Goal: Task Accomplishment & Management: Manage account settings

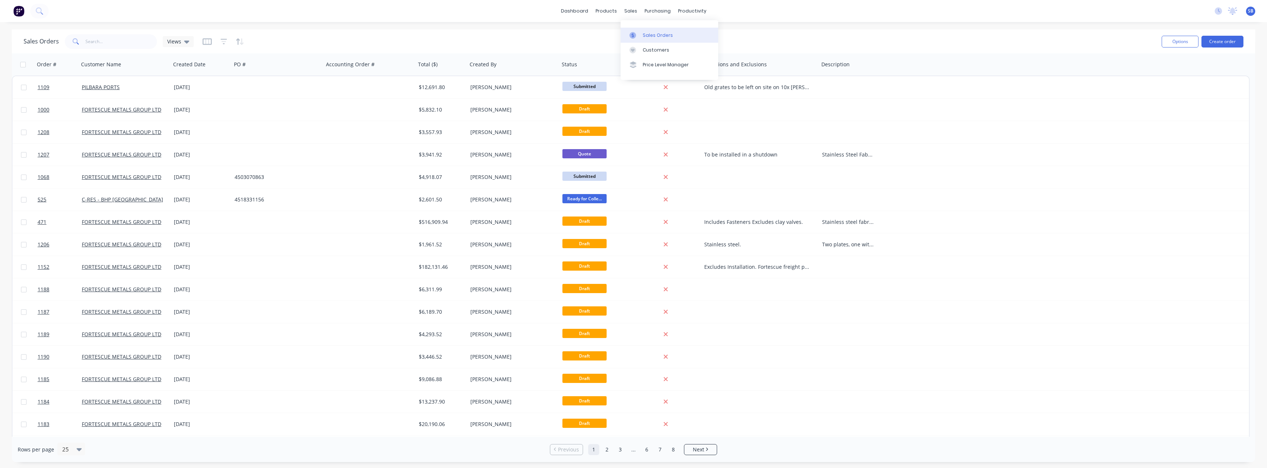
click at [632, 38] on div "Sales Orders" at bounding box center [658, 35] width 30 height 7
click at [632, 33] on div "Sales Orders" at bounding box center [658, 35] width 30 height 7
click at [90, 42] on input "text" at bounding box center [121, 41] width 72 height 15
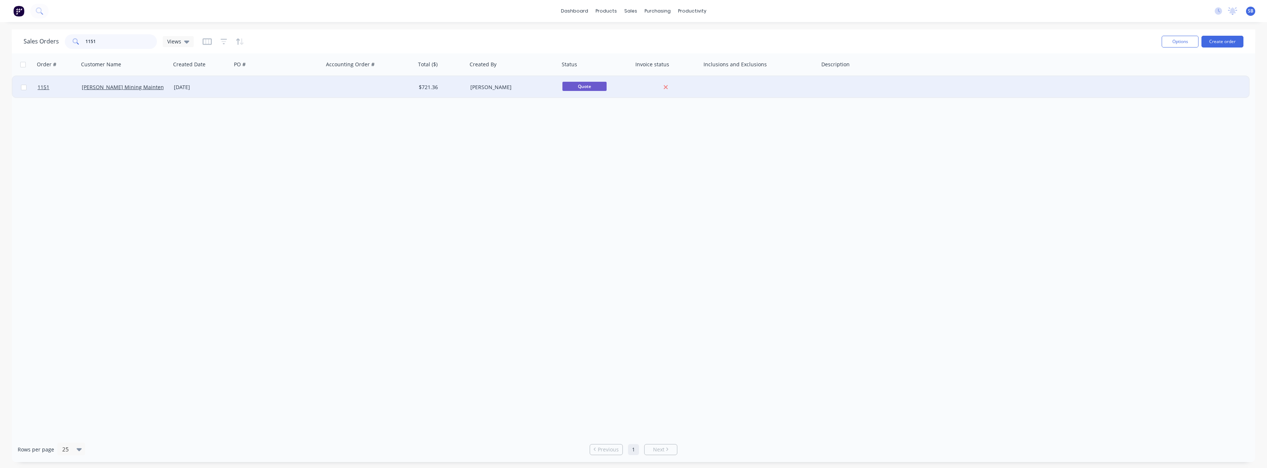
type input "1151"
click at [187, 87] on div "[DATE]" at bounding box center [201, 87] width 55 height 7
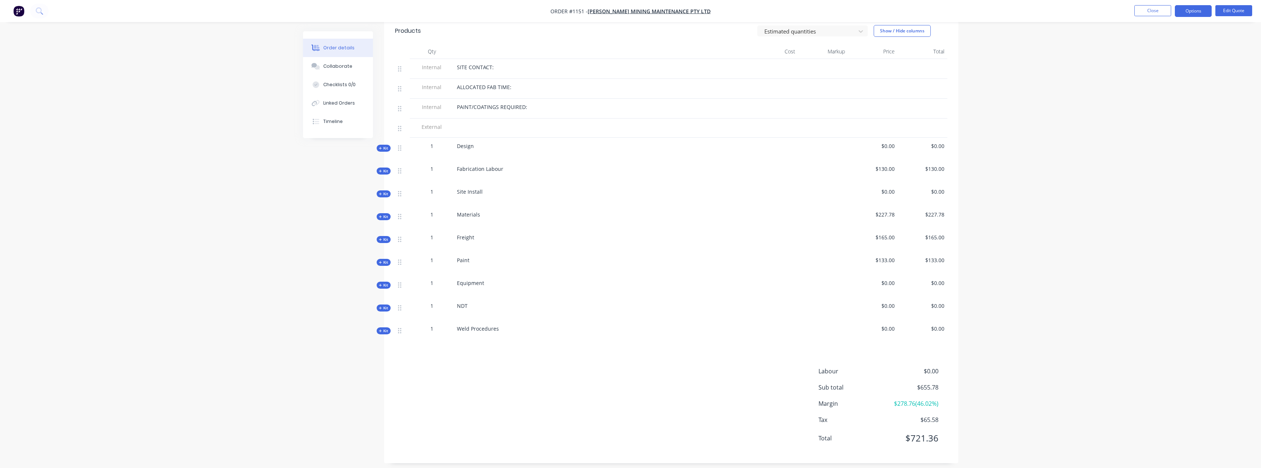
scroll to position [221, 0]
click at [380, 217] on icon "button" at bounding box center [380, 216] width 3 height 3
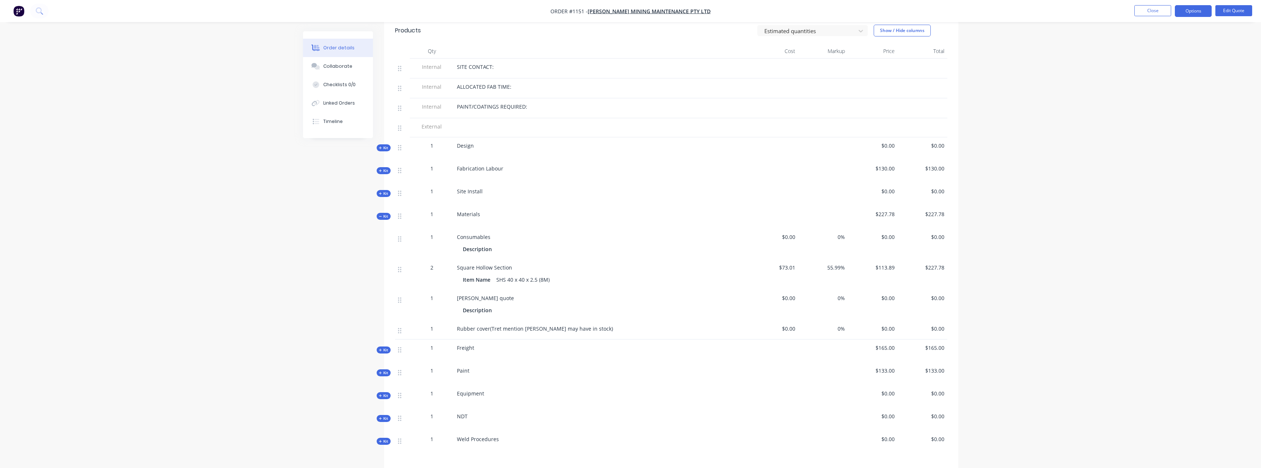
click at [632, 298] on div "0%" at bounding box center [823, 305] width 50 height 31
click at [632, 299] on span "$0.00" at bounding box center [774, 298] width 44 height 8
click at [632, 301] on span "$0.00" at bounding box center [774, 298] width 44 height 8
click at [632, 299] on span "$0.00" at bounding box center [774, 298] width 44 height 8
drag, startPoint x: 795, startPoint y: 299, endPoint x: 781, endPoint y: 296, distance: 14.1
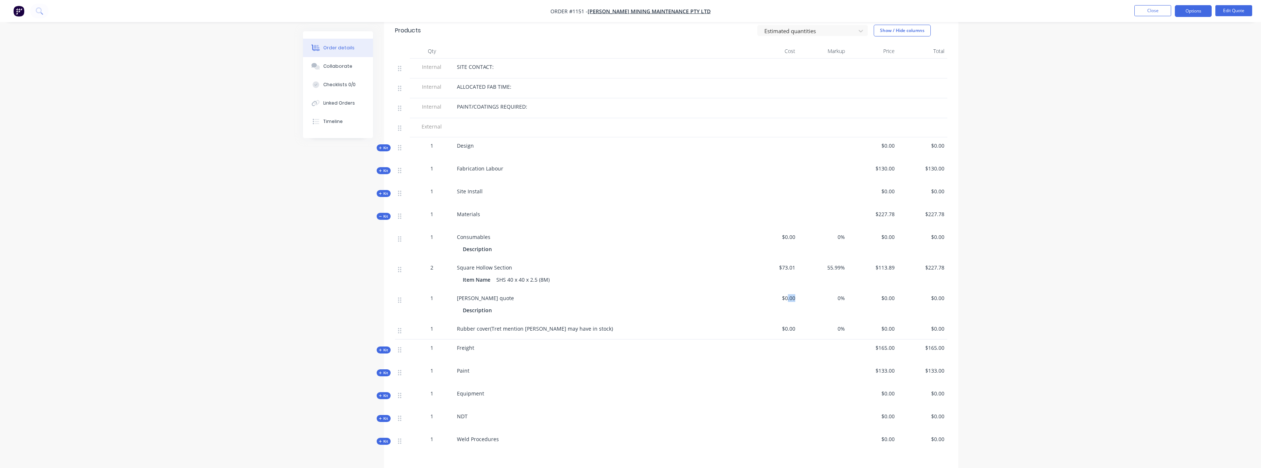
click at [632, 296] on span "$0.00" at bounding box center [774, 298] width 44 height 8
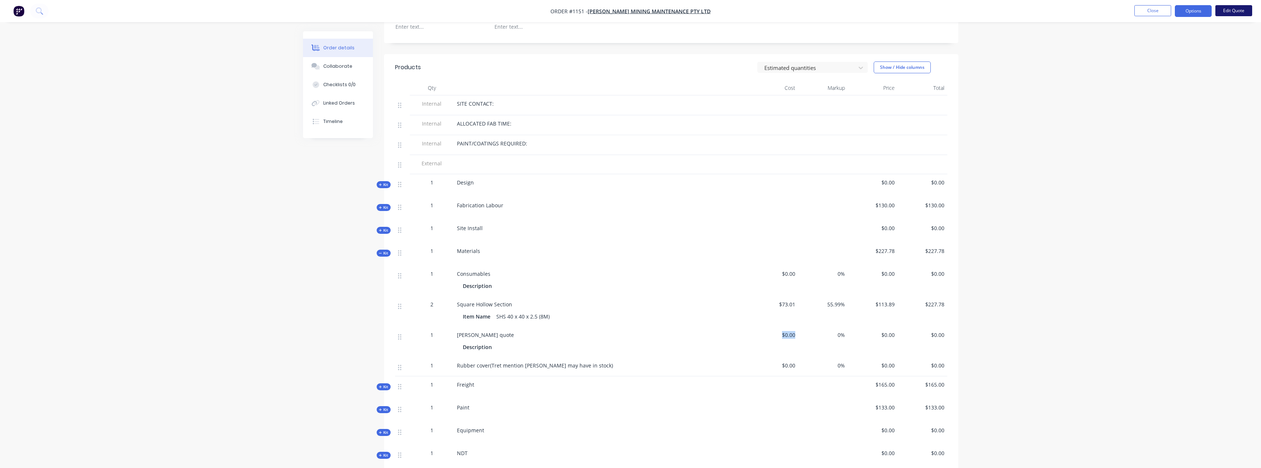
click at [632, 5] on button "Edit Quote" at bounding box center [1234, 10] width 37 height 11
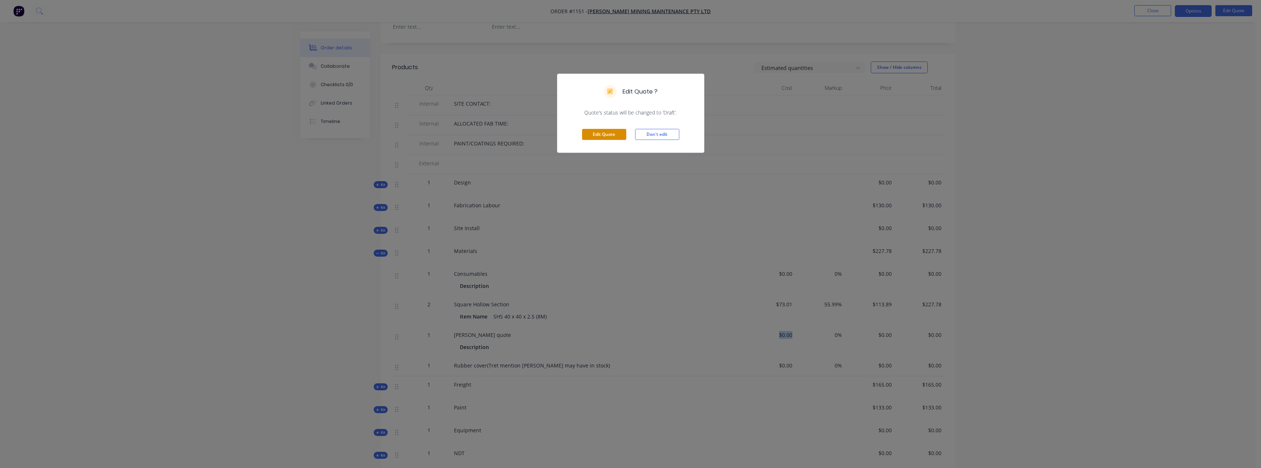
click at [615, 138] on button "Edit Quote" at bounding box center [604, 134] width 44 height 11
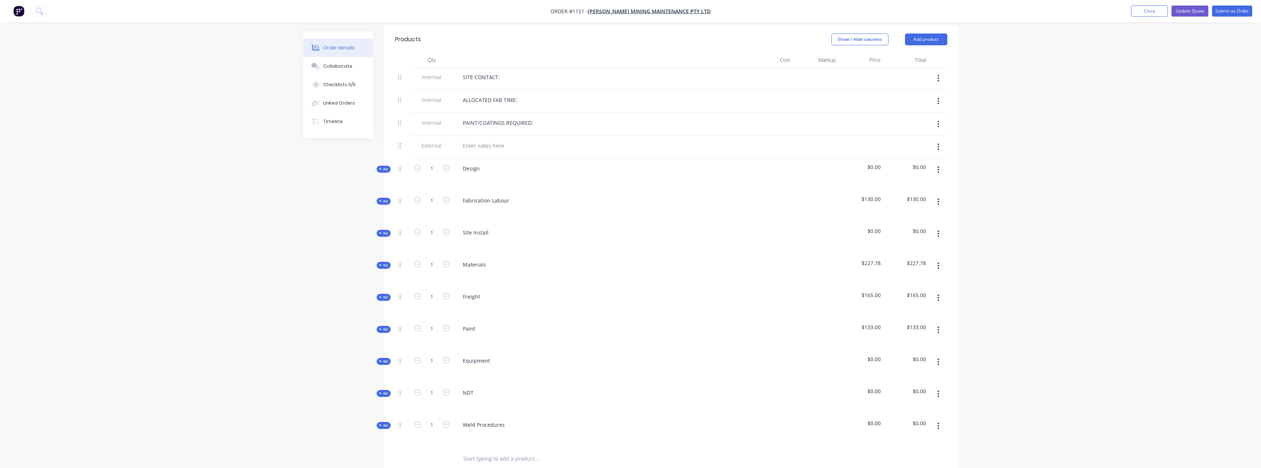
scroll to position [221, 0]
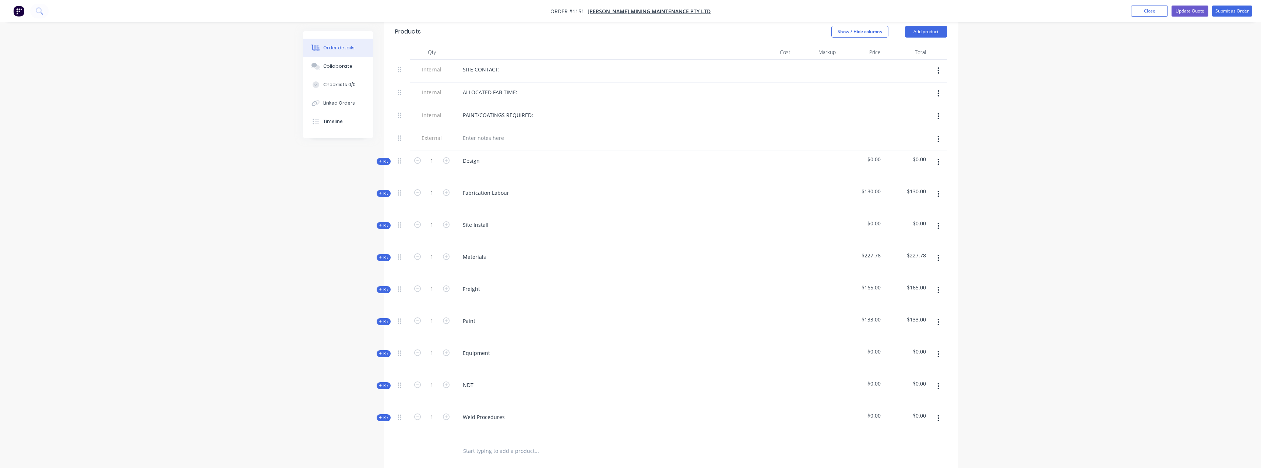
click at [378, 257] on button "Kit" at bounding box center [384, 257] width 14 height 7
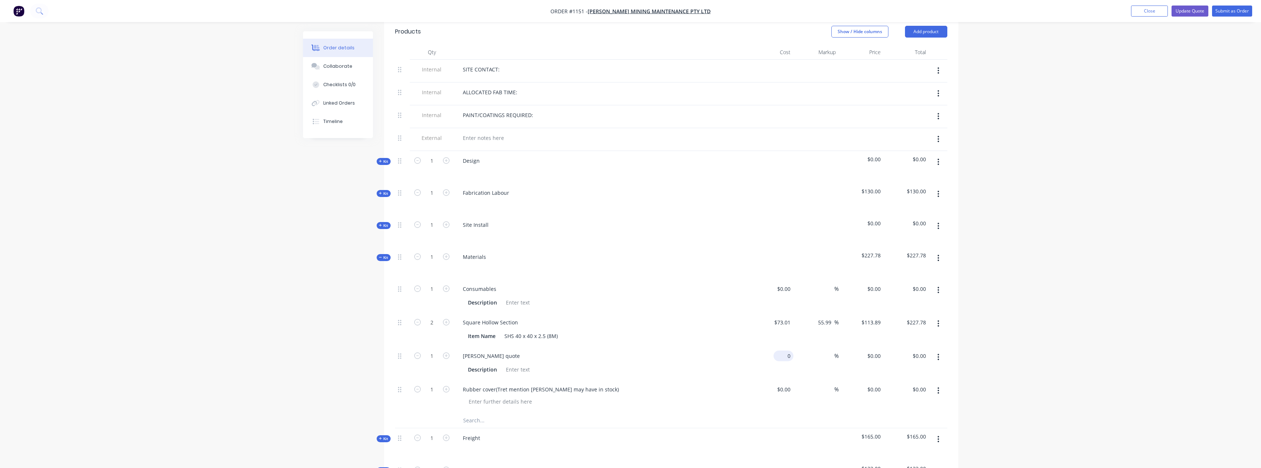
click at [632, 357] on input "0" at bounding box center [785, 356] width 17 height 11
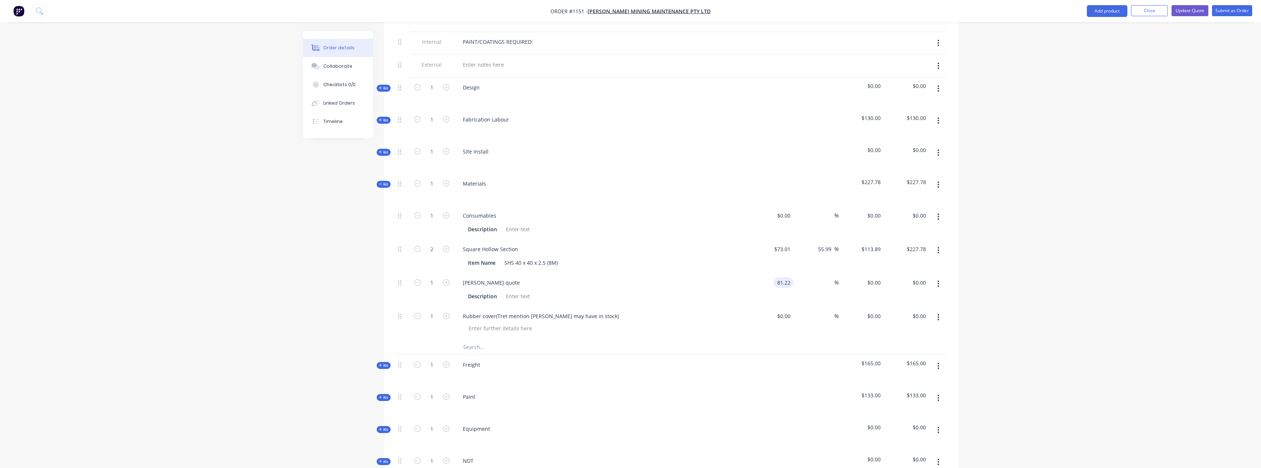
scroll to position [295, 0]
type input "$81.22"
click at [632, 13] on button "Close" at bounding box center [1149, 10] width 37 height 11
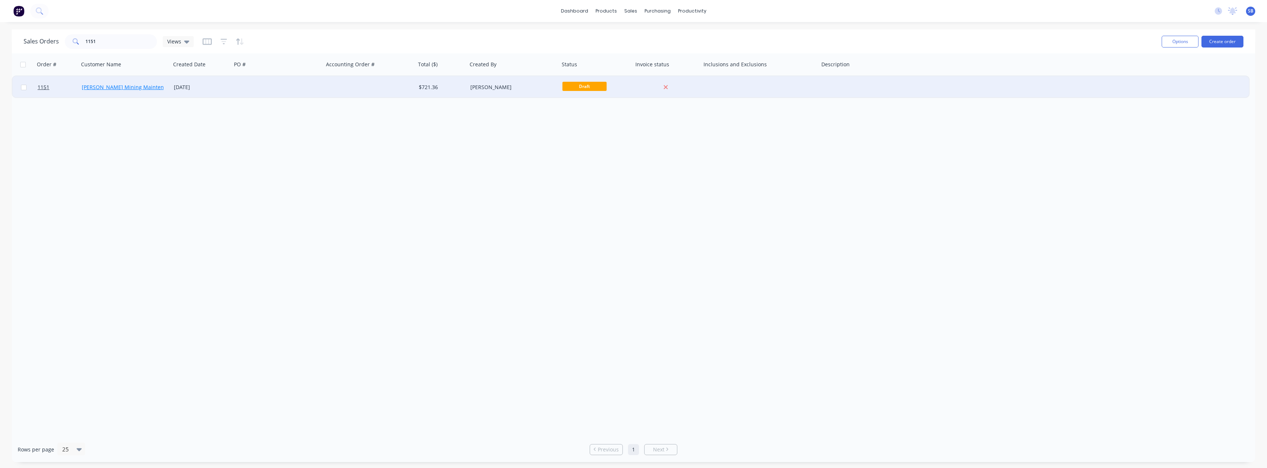
click at [126, 88] on link "[PERSON_NAME] Mining Maintenance Pty Ltd" at bounding box center [138, 87] width 112 height 7
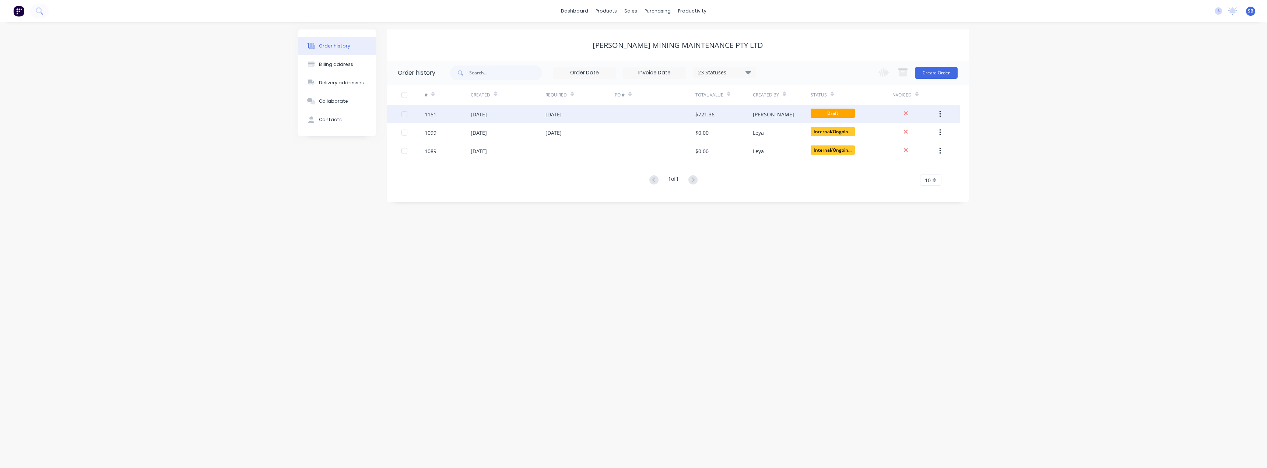
click at [562, 117] on div "[DATE]" at bounding box center [553, 114] width 16 height 8
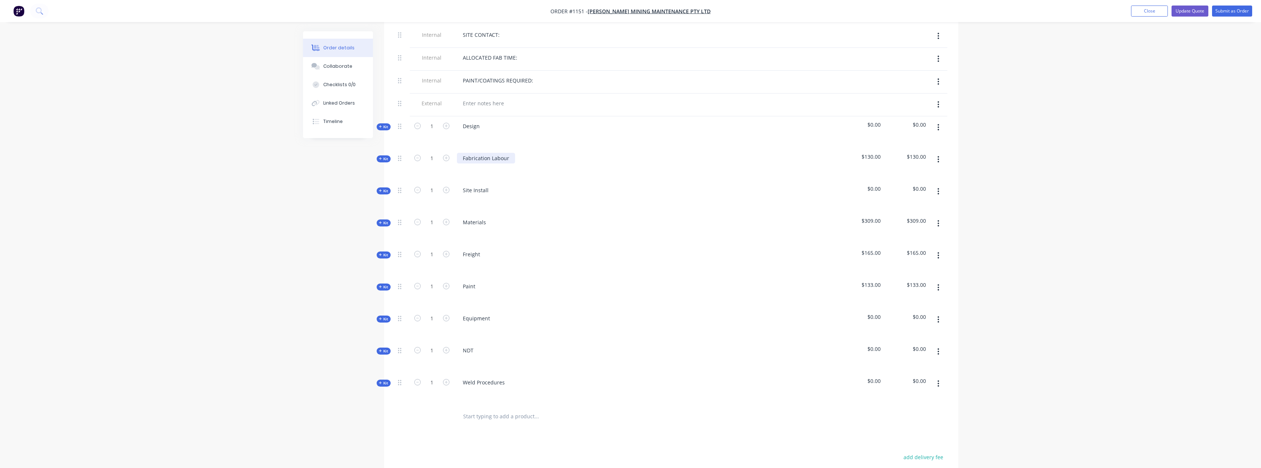
scroll to position [258, 0]
click at [393, 217] on div "Qty Cost Markup Price Total Internal SITE CONTACT: Internal ALLOCATED FAB TIME:…" at bounding box center [671, 217] width 575 height 418
click at [386, 222] on span "Kit" at bounding box center [384, 221] width 10 height 6
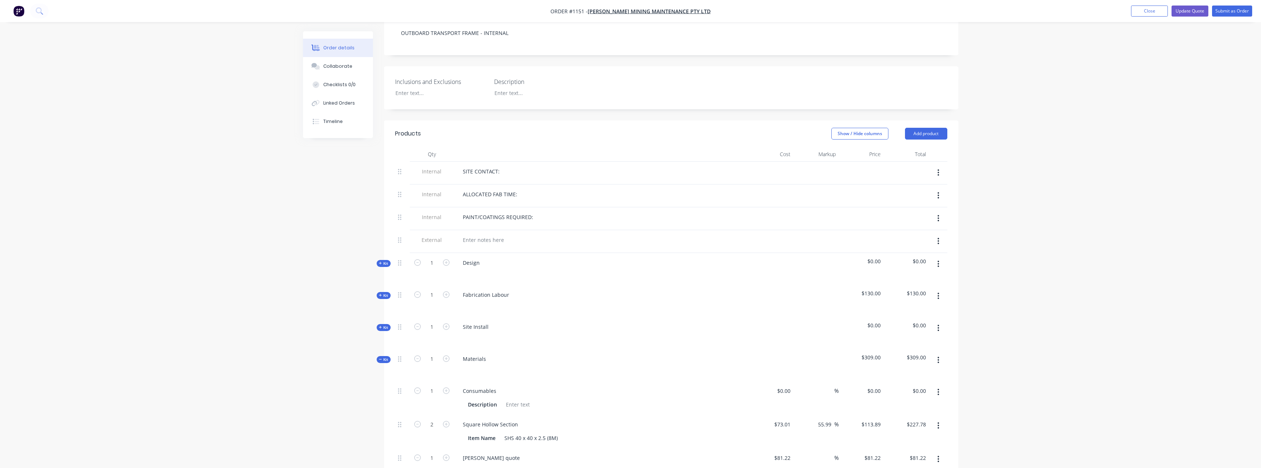
scroll to position [110, 0]
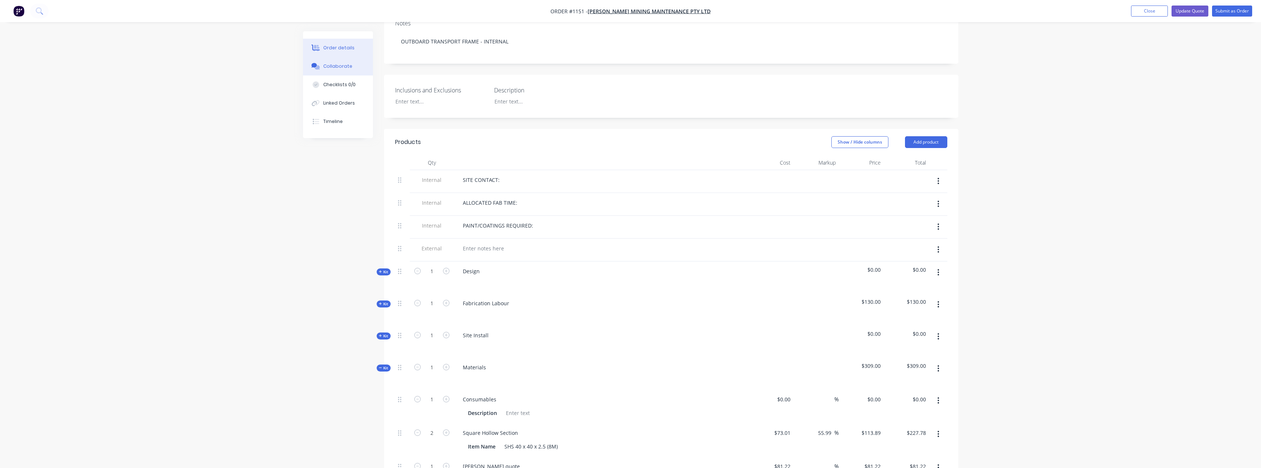
click at [341, 71] on button "Collaborate" at bounding box center [338, 66] width 70 height 18
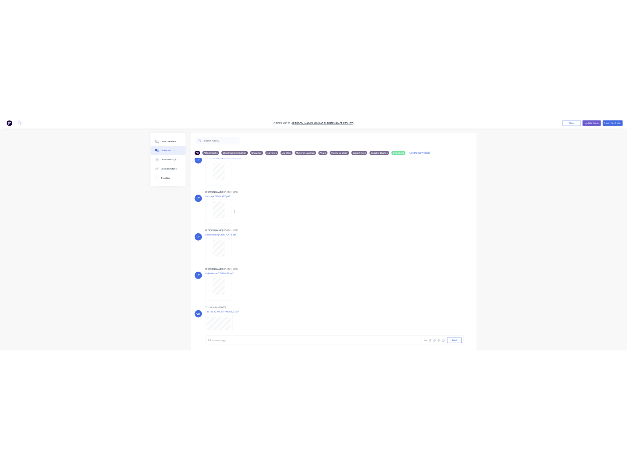
scroll to position [36, 0]
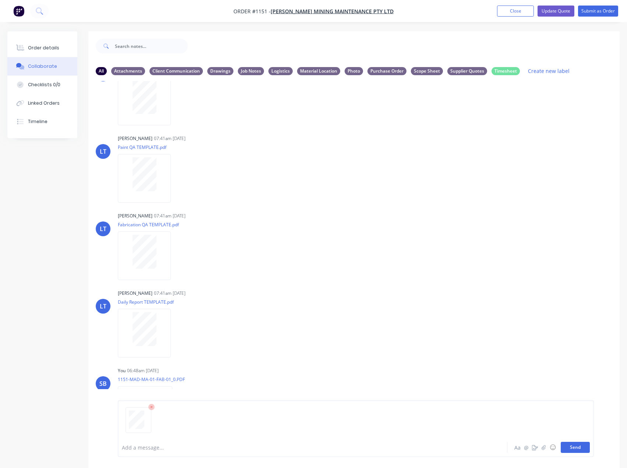
click at [579, 447] on button "Send" at bounding box center [575, 447] width 29 height 11
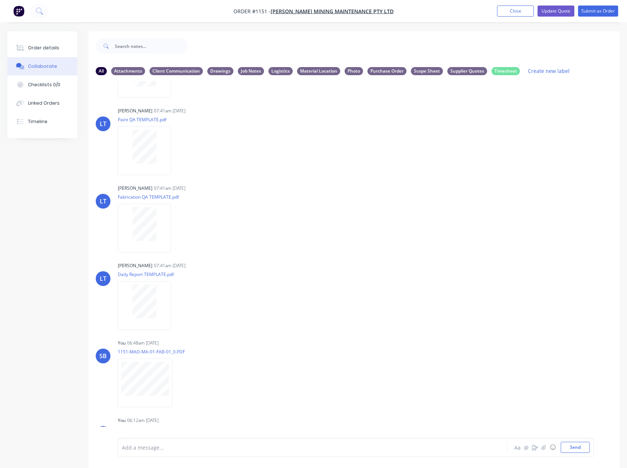
scroll to position [114, 0]
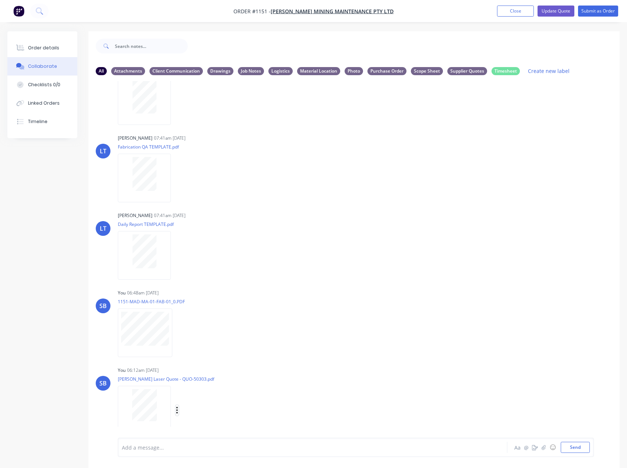
click at [177, 410] on icon "button" at bounding box center [176, 410] width 1 height 7
click at [240, 397] on button "Labels" at bounding box center [225, 394] width 83 height 17
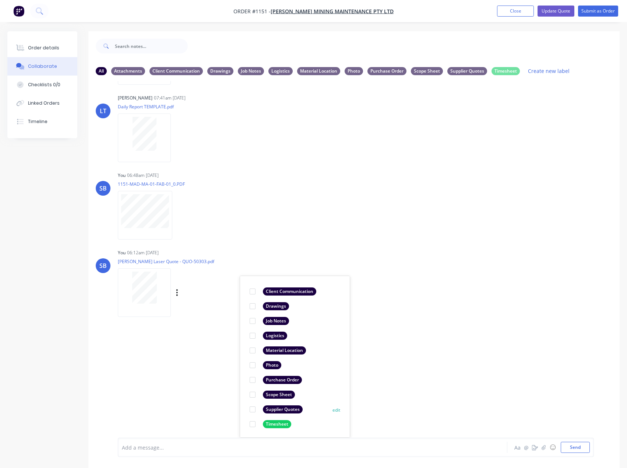
click at [289, 410] on div "Supplier Quotes" at bounding box center [283, 409] width 40 height 8
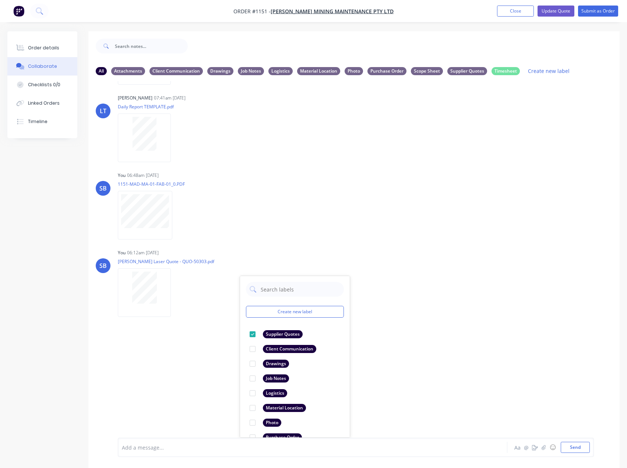
click at [431, 368] on div "LT [PERSON_NAME] 07:41am [DATE] Paint Coating Inspection Report.pdf Labels Down…" at bounding box center [353, 259] width 531 height 357
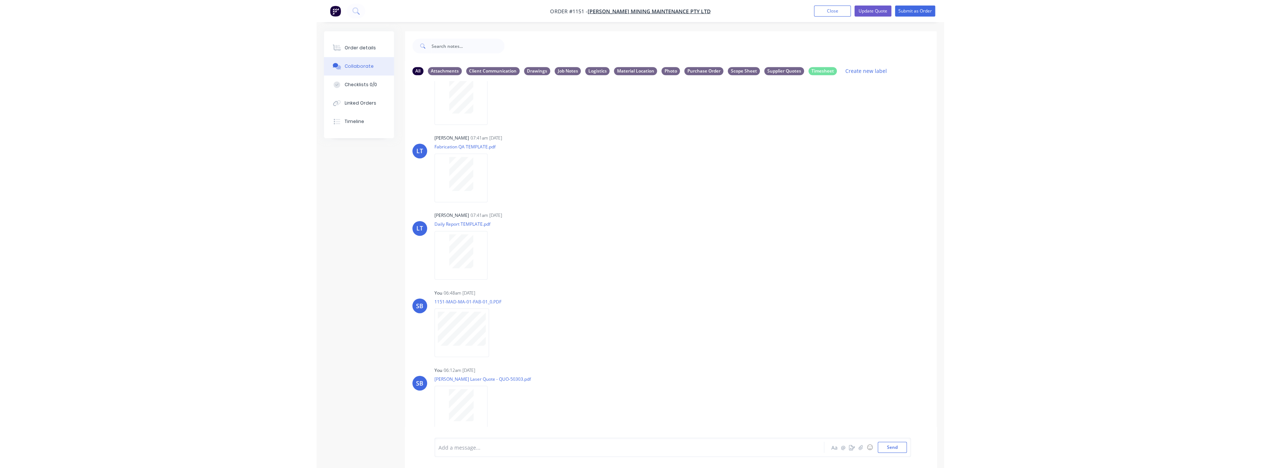
scroll to position [114, 0]
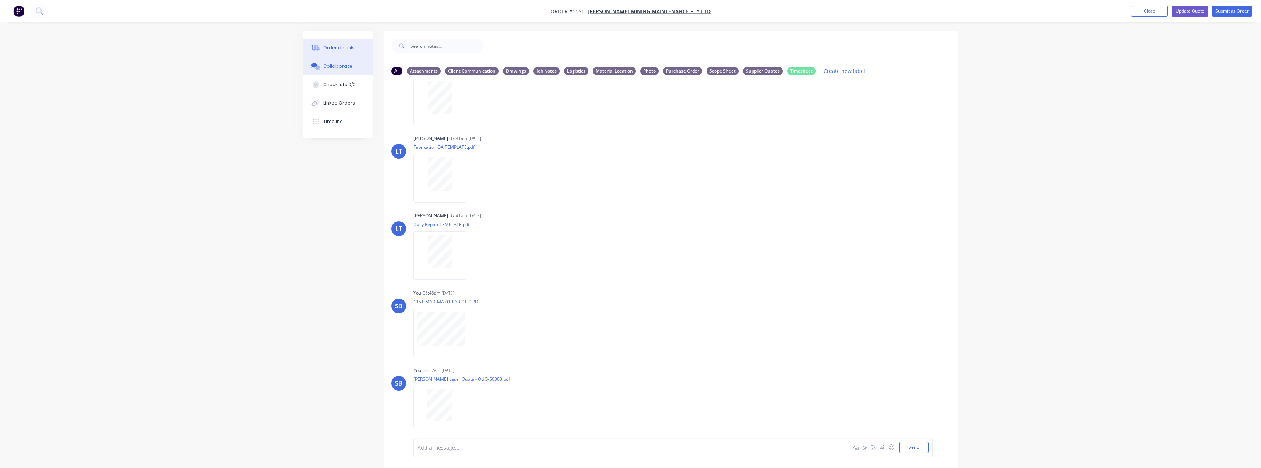
click at [349, 50] on div "Order details" at bounding box center [338, 48] width 31 height 7
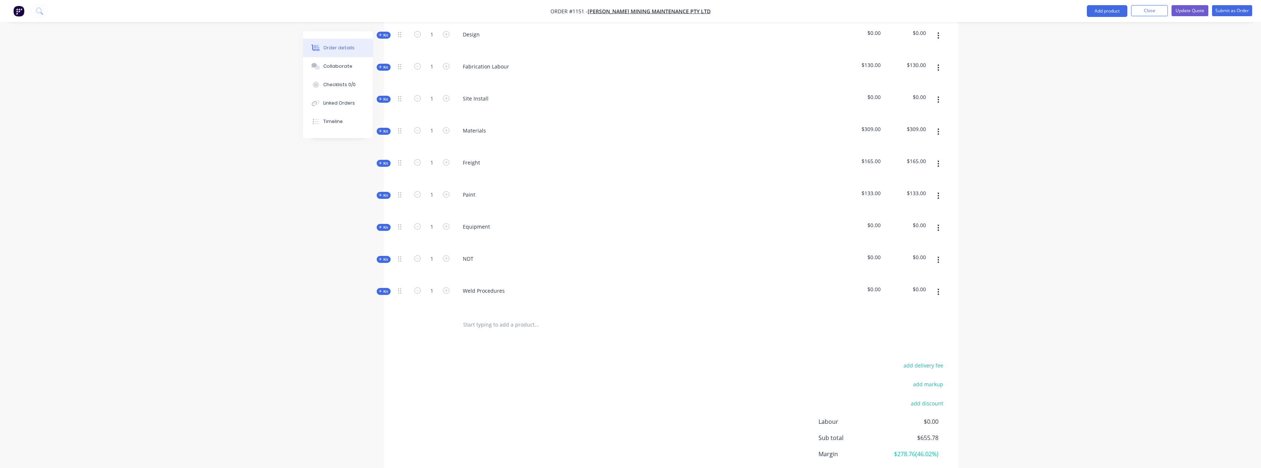
scroll to position [404, 0]
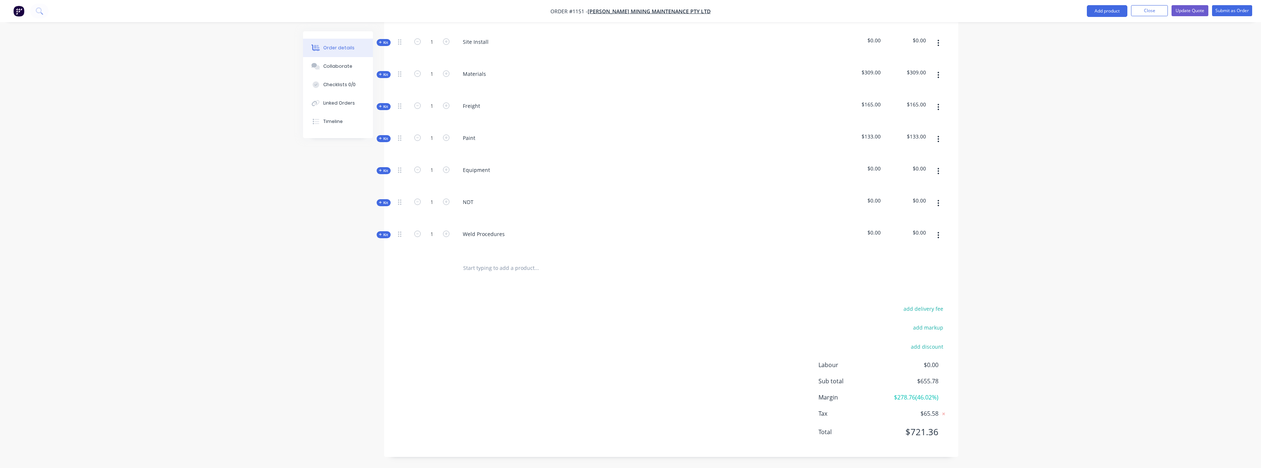
click at [509, 268] on input "text" at bounding box center [536, 268] width 147 height 15
click at [383, 74] on span "Kit" at bounding box center [384, 75] width 10 height 6
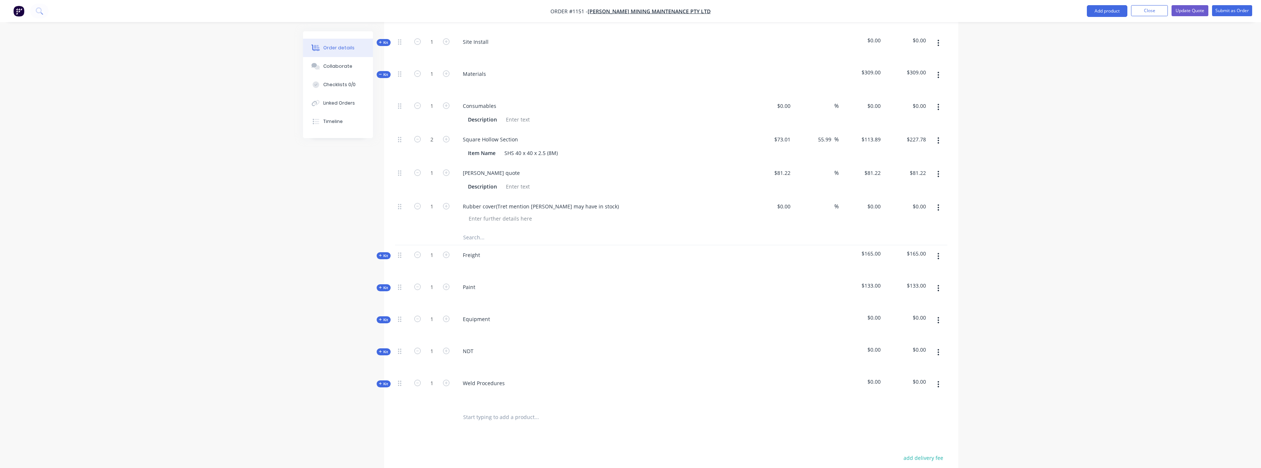
click at [473, 232] on input "text" at bounding box center [536, 237] width 147 height 15
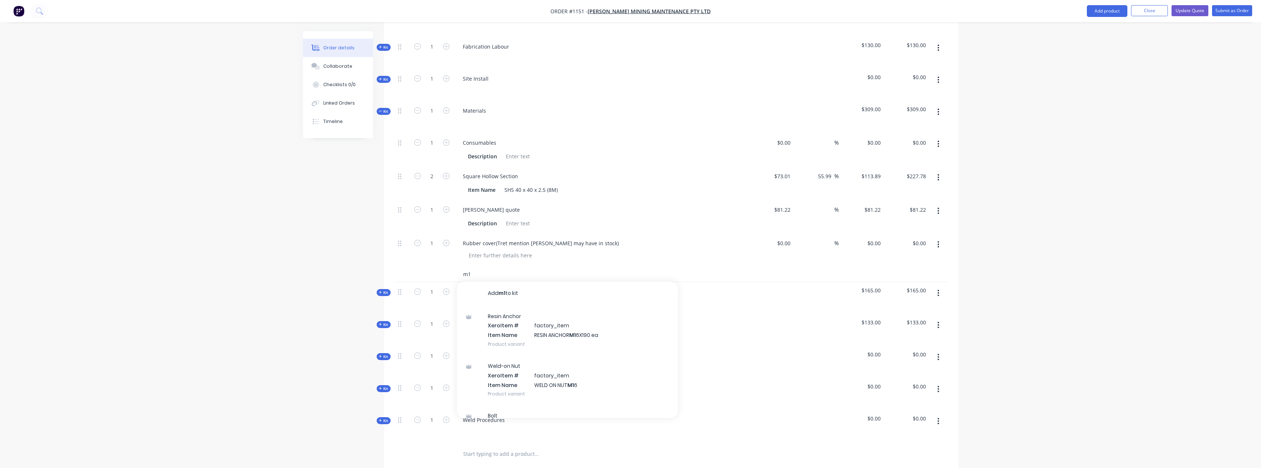
type input "m"
type input "bolt"
click at [602, 318] on div "Aluminum Flat Bar Product" at bounding box center [567, 320] width 221 height 31
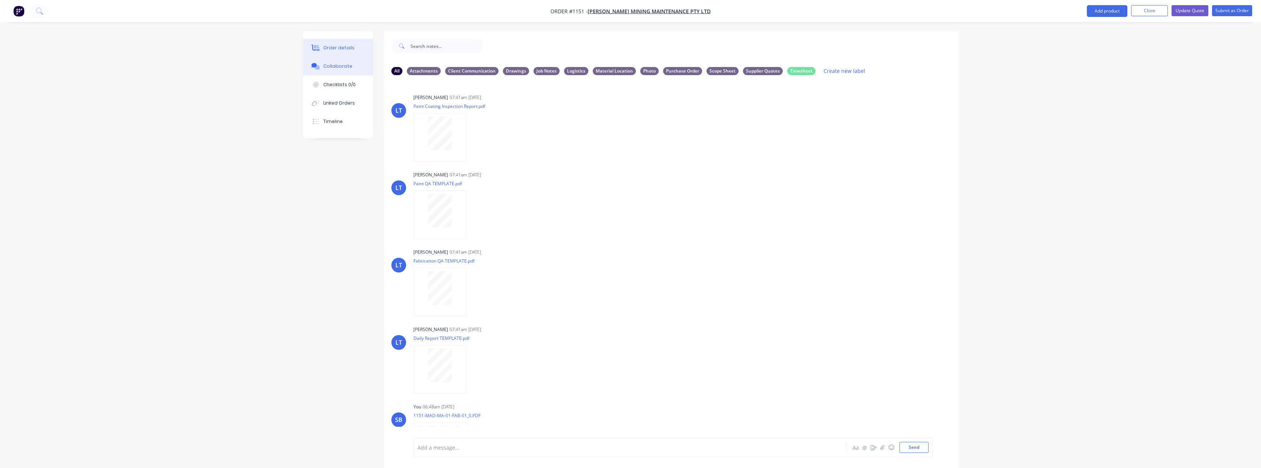
click at [340, 53] on button "Order details" at bounding box center [338, 48] width 70 height 18
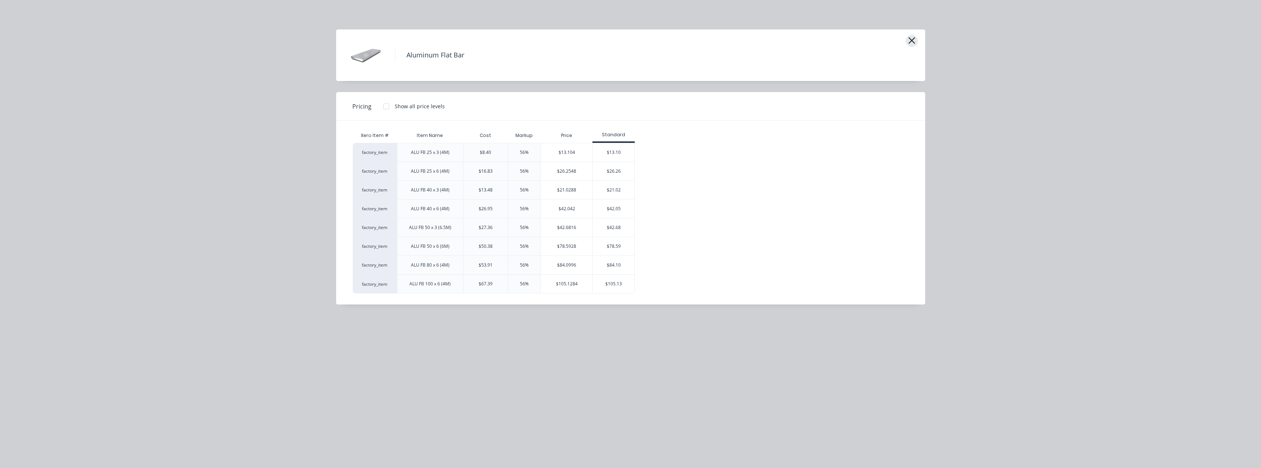
click at [632, 38] on icon "button" at bounding box center [912, 40] width 8 height 10
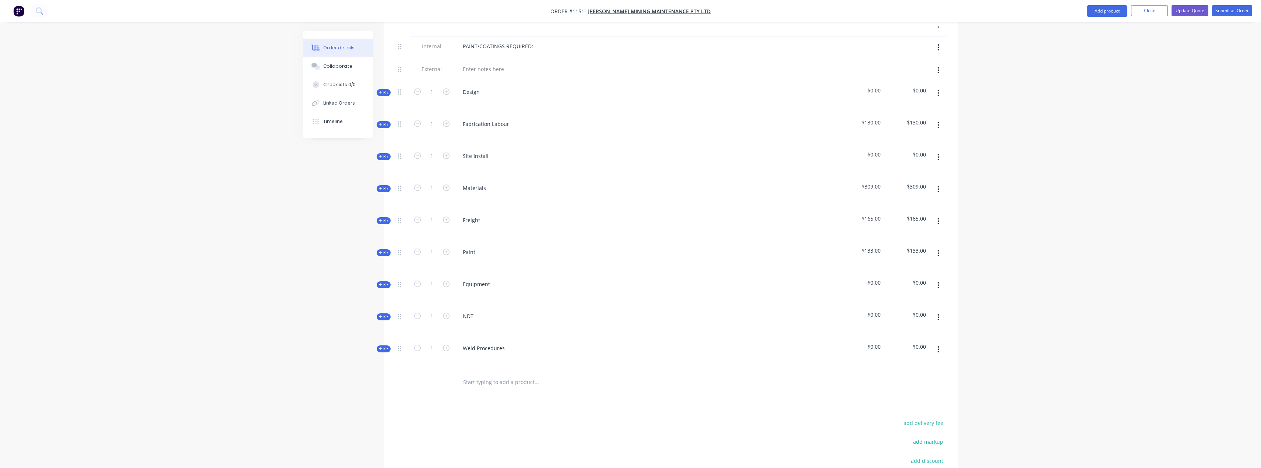
scroll to position [295, 0]
click at [384, 183] on span "Kit" at bounding box center [384, 184] width 10 height 6
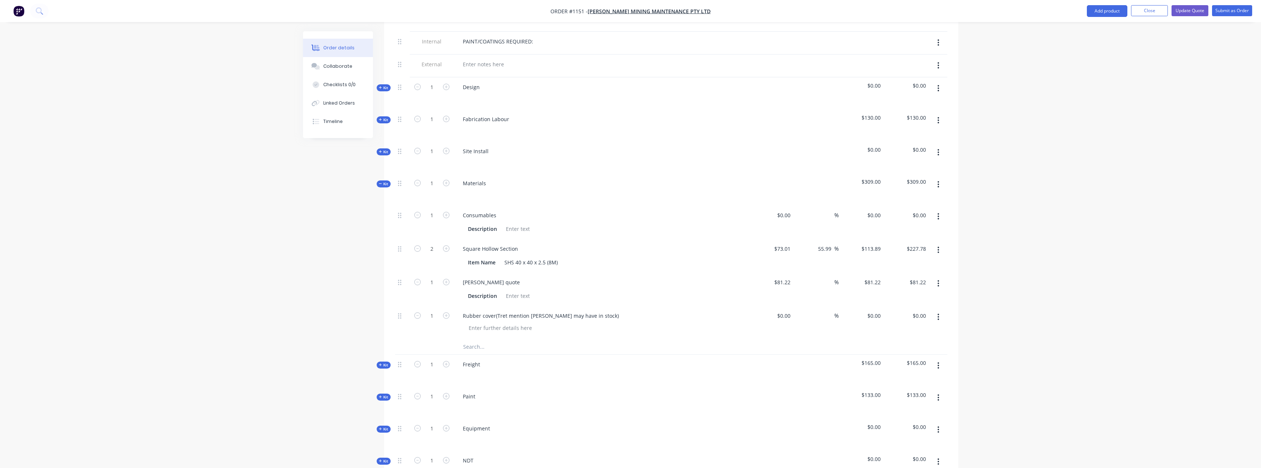
click at [502, 343] on input "text" at bounding box center [536, 347] width 147 height 15
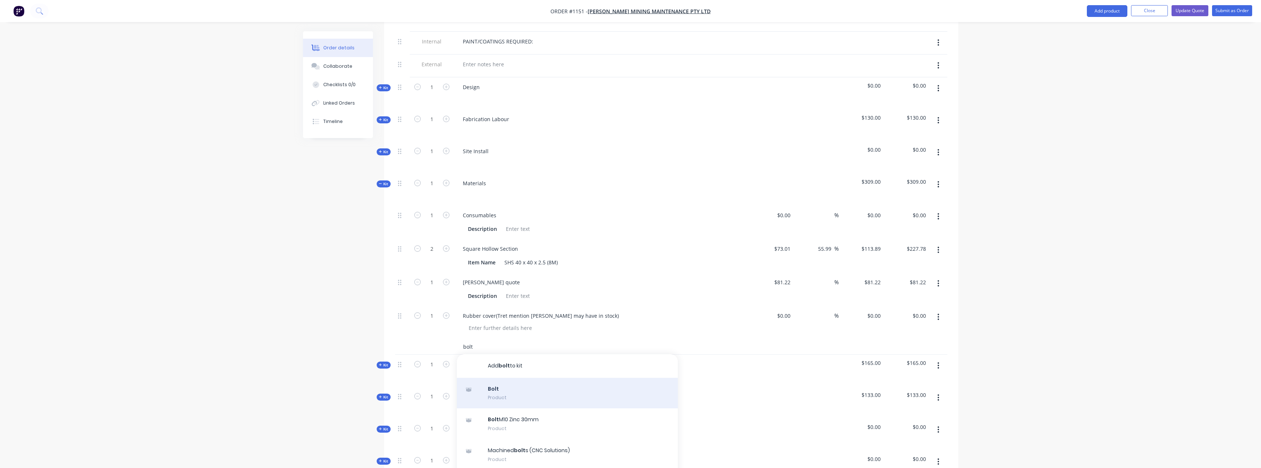
type input "bolt"
click at [495, 386] on div "Bolt Product" at bounding box center [567, 393] width 221 height 31
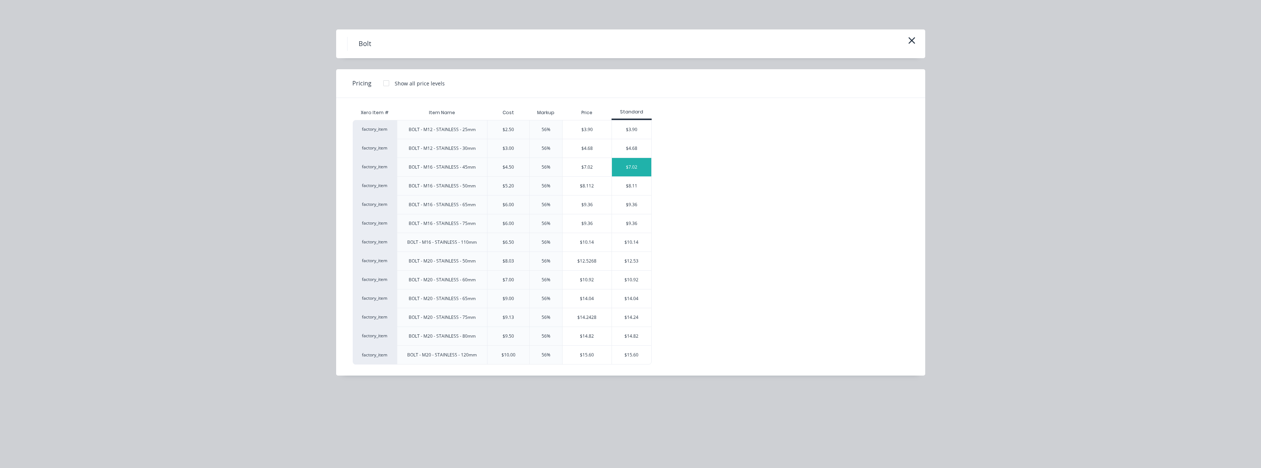
click at [632, 169] on div "$7.02" at bounding box center [631, 167] width 39 height 18
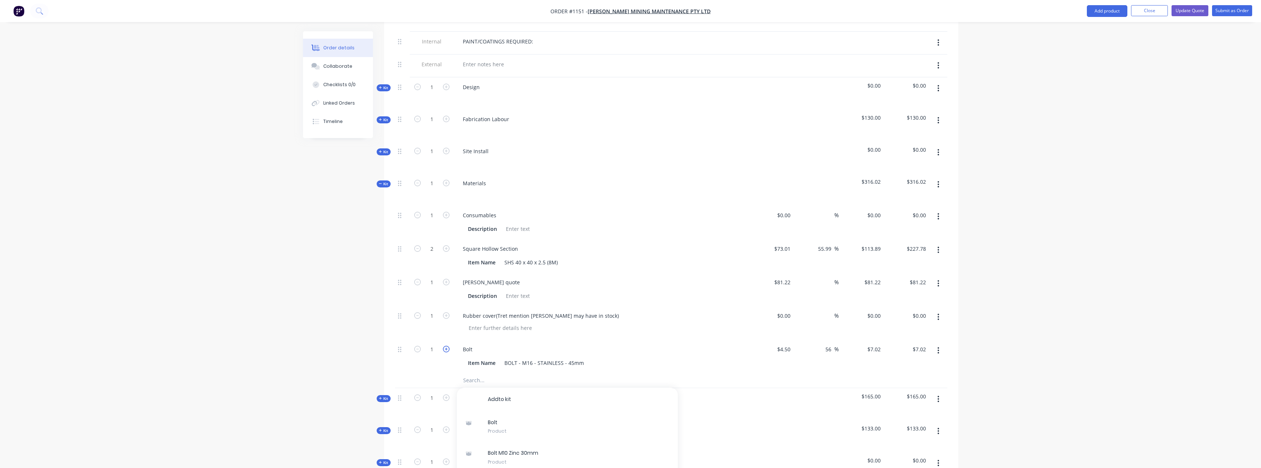
click at [445, 350] on icon "button" at bounding box center [446, 349] width 7 height 7
type input "2"
type input "$14.04"
click at [445, 350] on icon "button" at bounding box center [446, 349] width 7 height 7
type input "3"
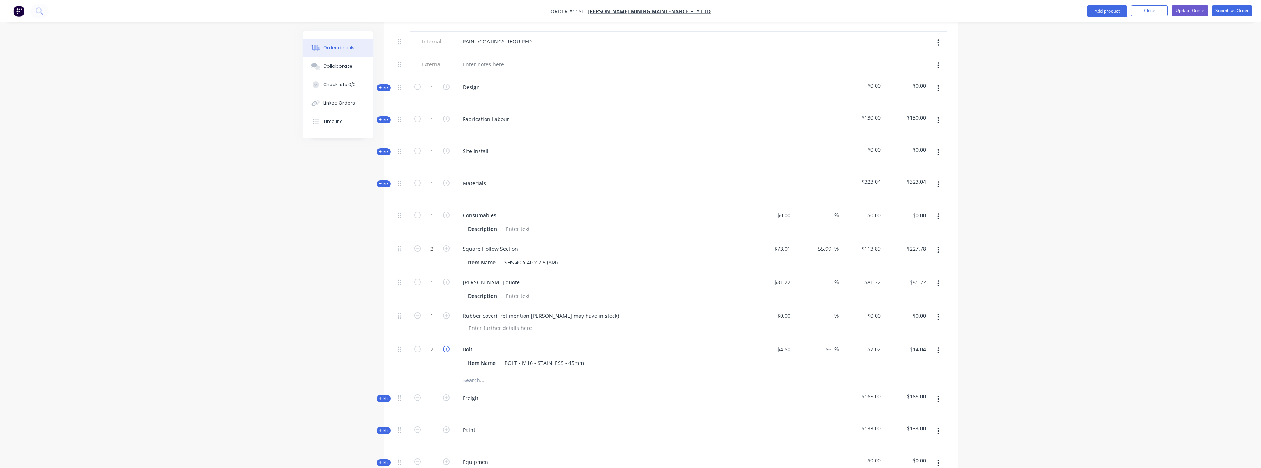
type input "$21.06"
click at [445, 350] on icon "button" at bounding box center [446, 349] width 7 height 7
type input "4"
type input "$28.08"
click at [500, 379] on input "text" at bounding box center [536, 380] width 147 height 15
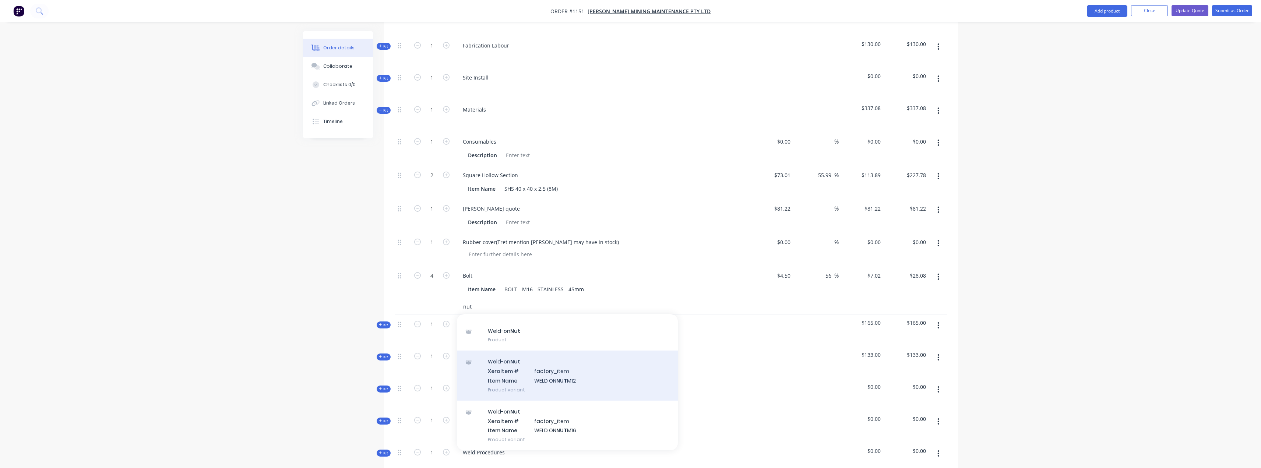
scroll to position [0, 0]
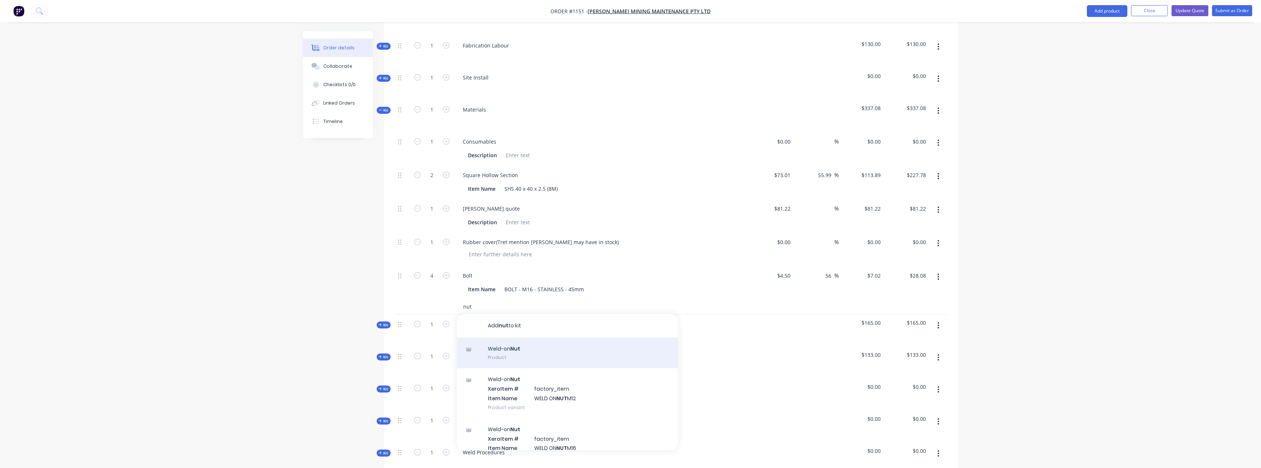
type input "nut"
click at [632, 359] on div "Weld-on Nut Product" at bounding box center [567, 353] width 221 height 31
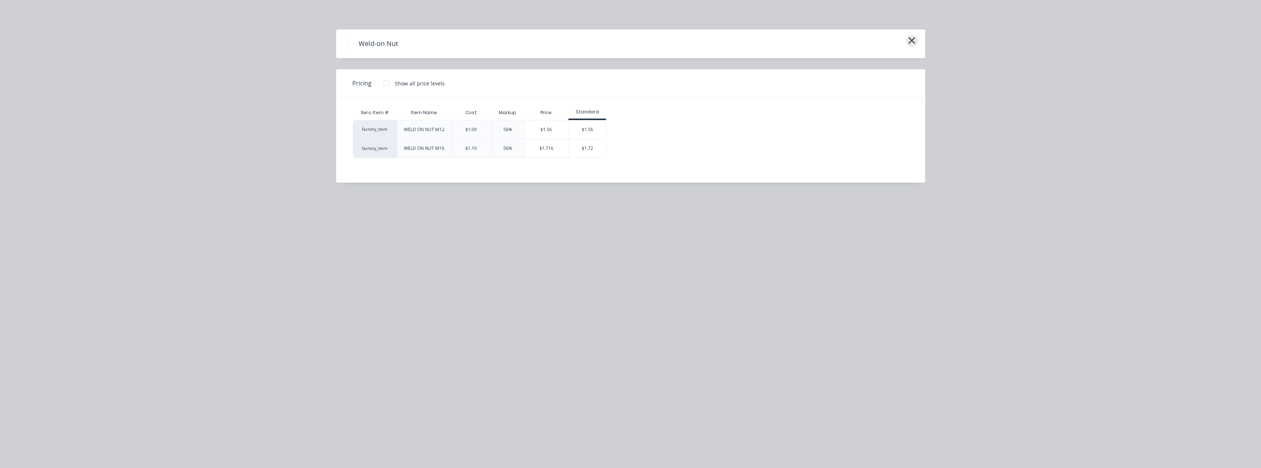
click at [632, 41] on button "button" at bounding box center [912, 41] width 12 height 12
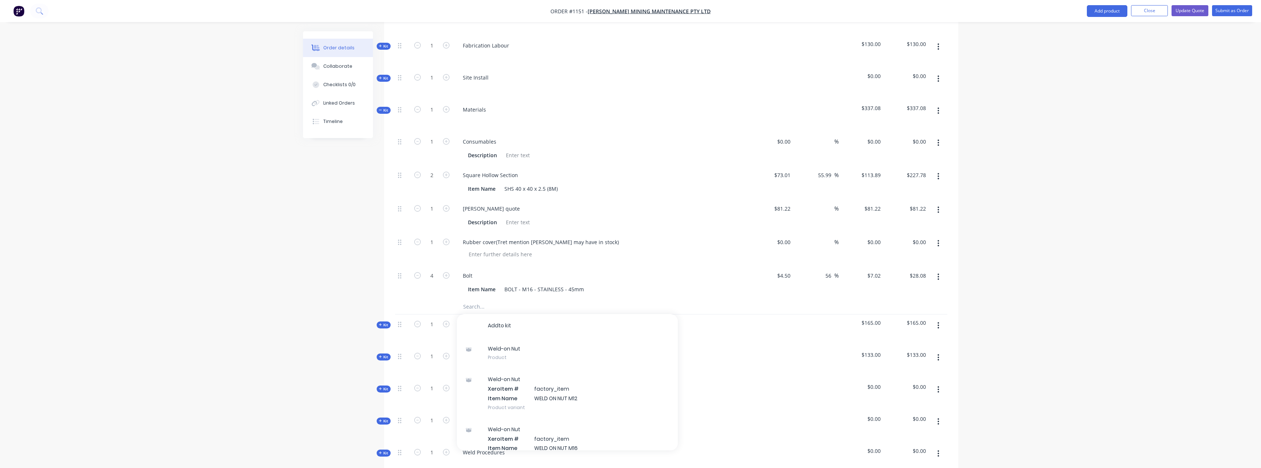
click at [491, 309] on input "text" at bounding box center [536, 306] width 147 height 15
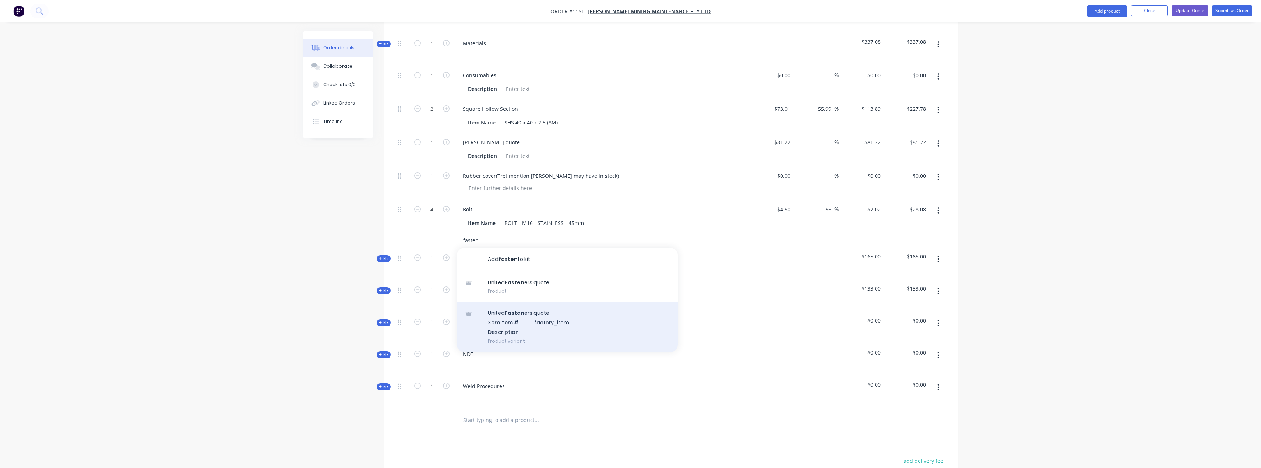
scroll to position [442, 0]
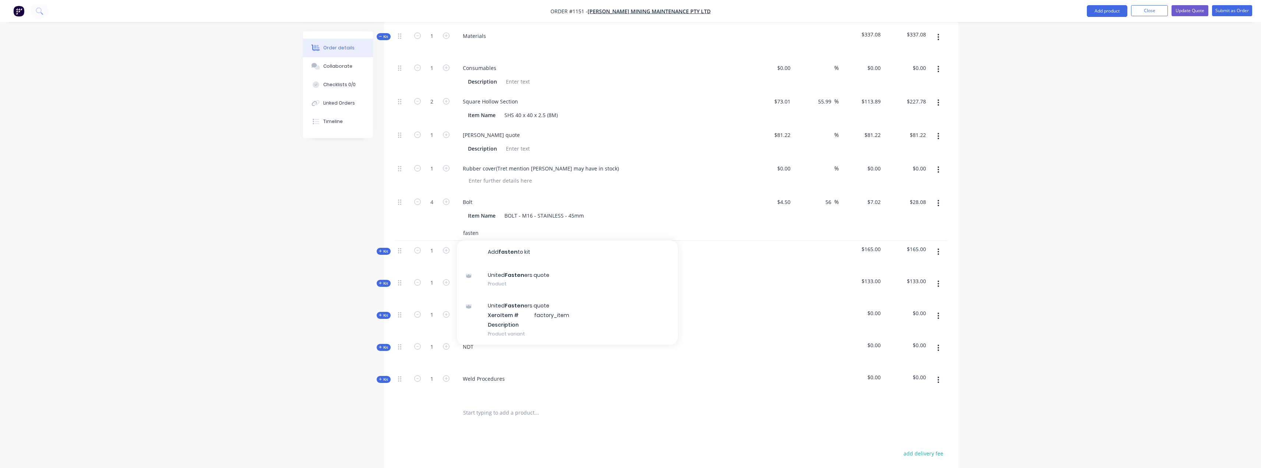
drag, startPoint x: 497, startPoint y: 231, endPoint x: 453, endPoint y: 229, distance: 44.2
click at [453, 229] on div "fasten Add fasten to kit United Fasten ers quote Product United Fasten ers quot…" at bounding box center [671, 233] width 552 height 15
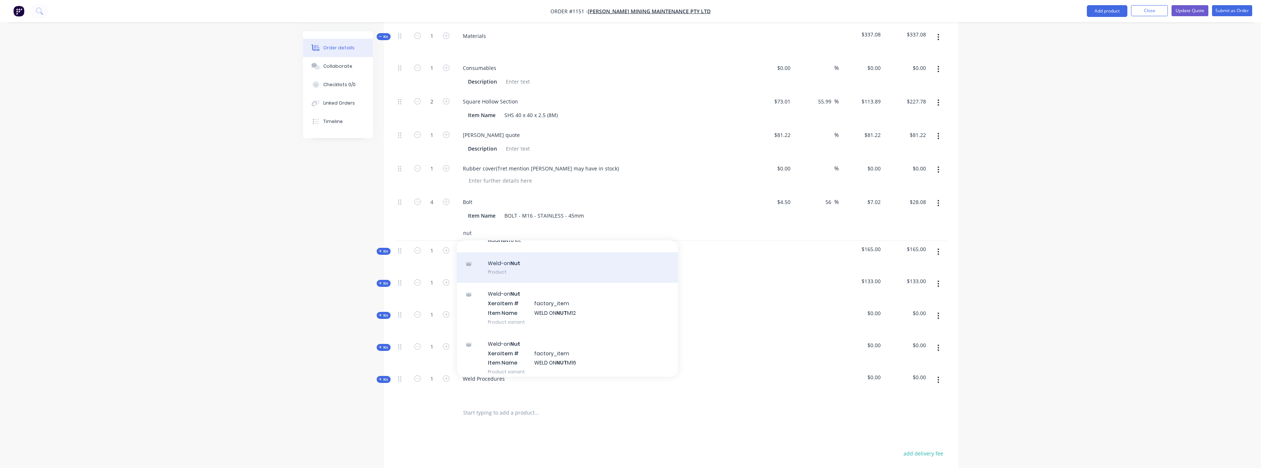
scroll to position [18, 0]
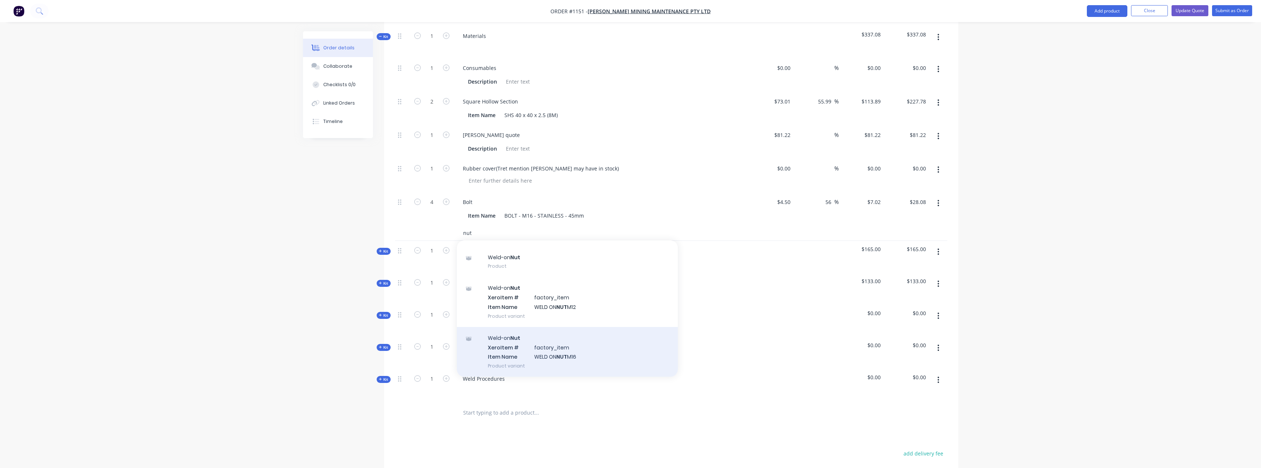
type input "nut"
click at [586, 337] on div "Weld-on Nut Xero Item # factory_item Item Name WELD ON NUT M16 Product variant" at bounding box center [567, 352] width 221 height 50
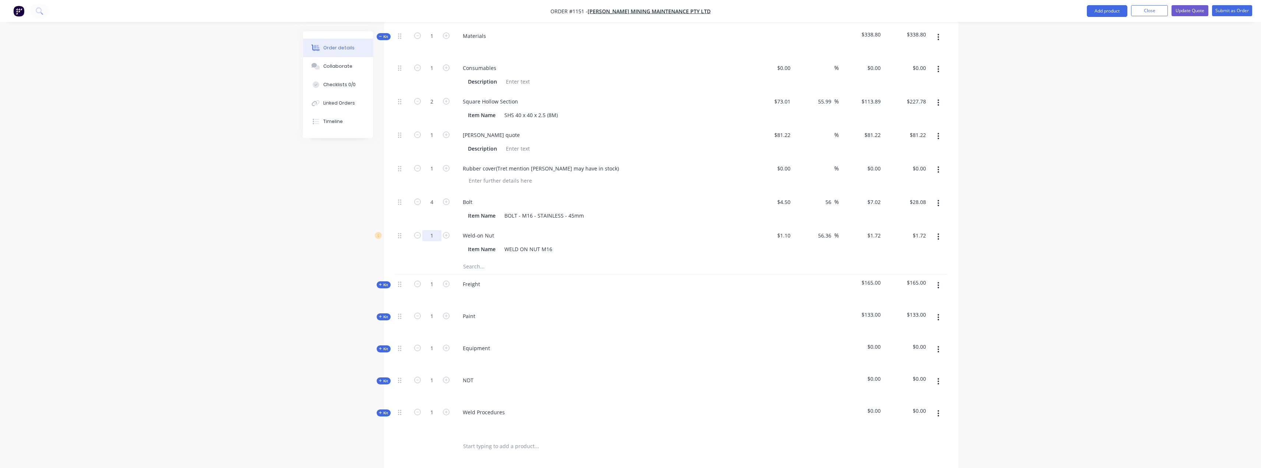
click at [435, 239] on input "1" at bounding box center [431, 235] width 19 height 11
type input "4"
type input "$6.88"
click at [344, 281] on div "Created by [PERSON_NAME] Created [DATE] Required [DATE] Assigned to Add team me…" at bounding box center [631, 117] width 656 height 1057
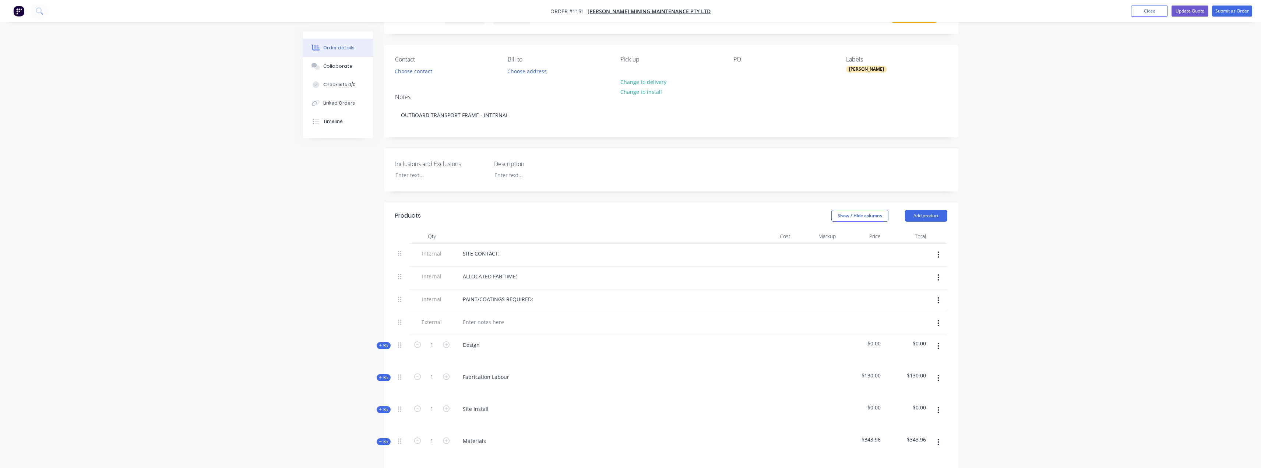
scroll to position [0, 0]
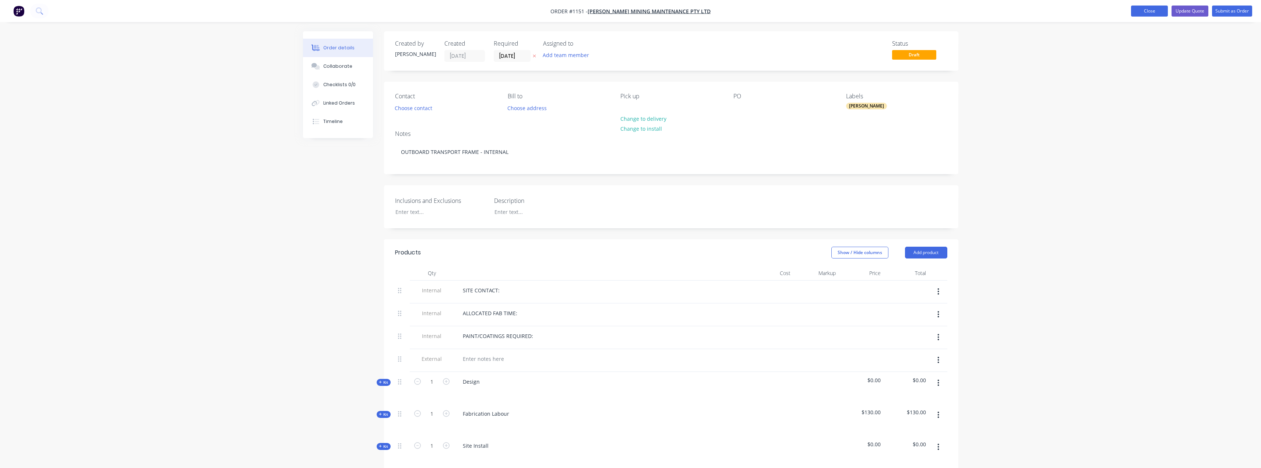
click at [632, 7] on button "Close" at bounding box center [1149, 11] width 37 height 11
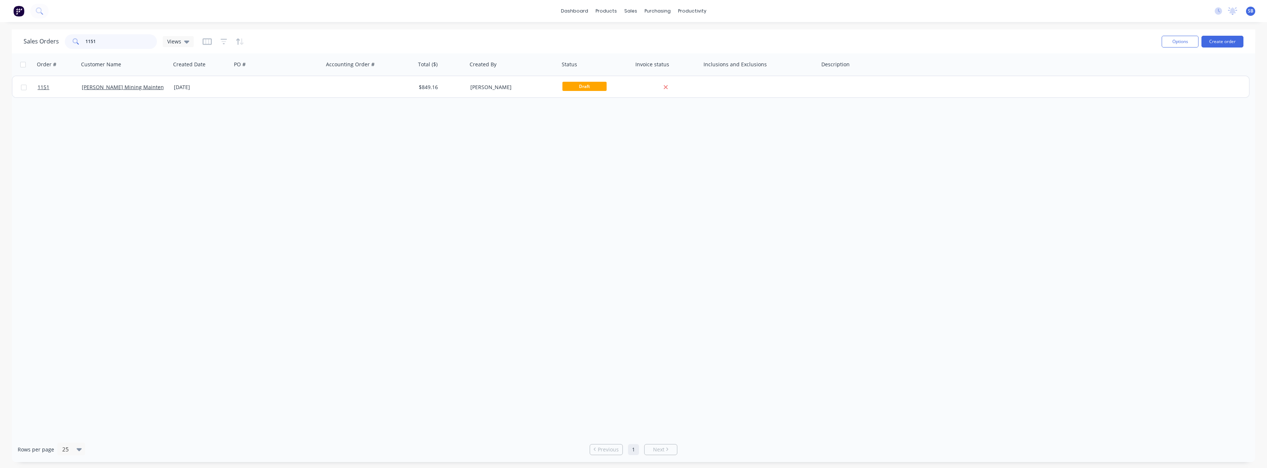
drag, startPoint x: 124, startPoint y: 36, endPoint x: 57, endPoint y: 41, distance: 67.2
click at [57, 41] on div "Sales Orders 1151 Views" at bounding box center [109, 41] width 170 height 15
type input "cowling"
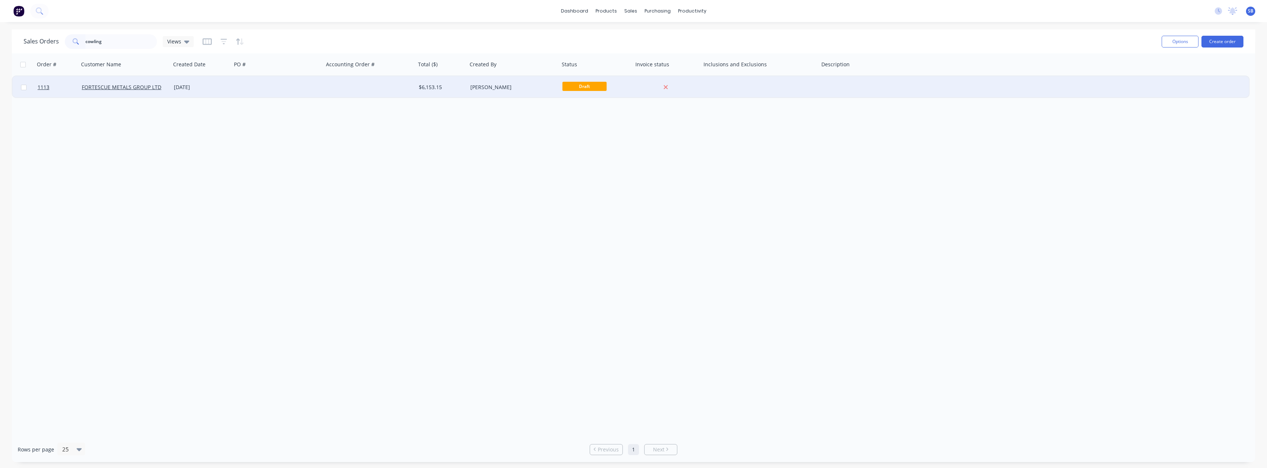
click at [188, 92] on div "[DATE]" at bounding box center [201, 87] width 61 height 22
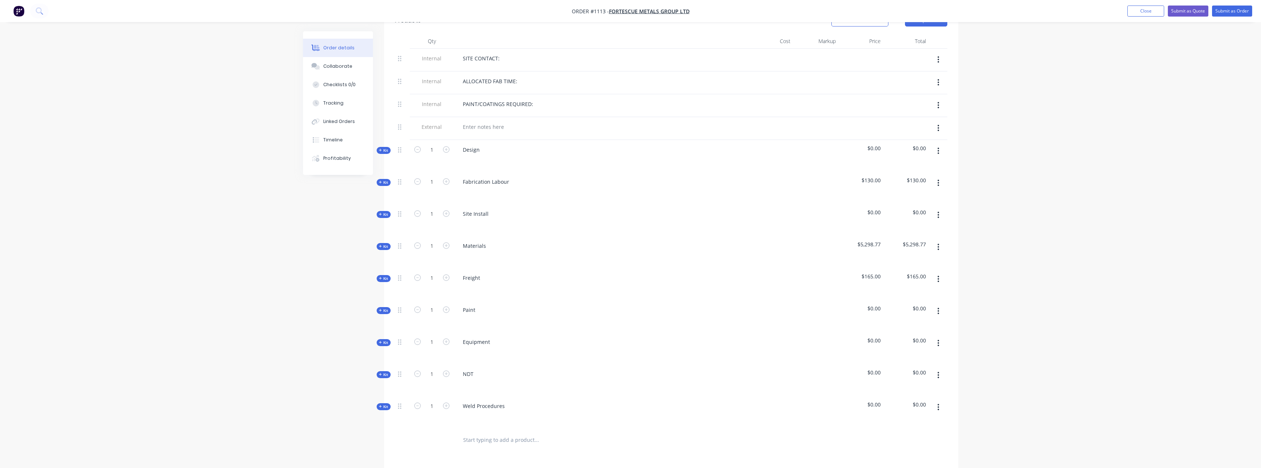
scroll to position [295, 0]
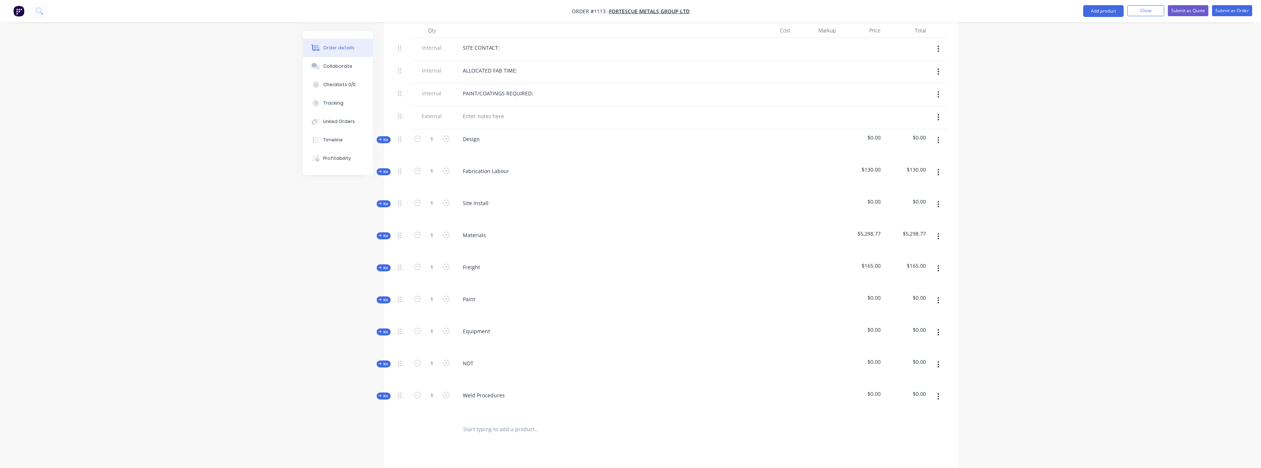
click at [388, 232] on button "Kit" at bounding box center [384, 235] width 14 height 7
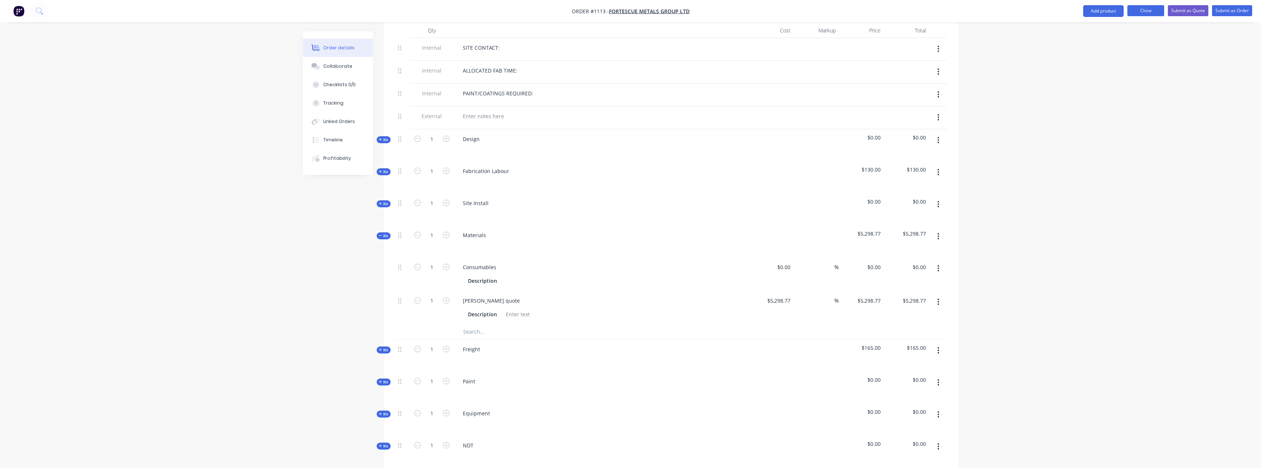
click at [632, 10] on button "Close" at bounding box center [1146, 10] width 37 height 11
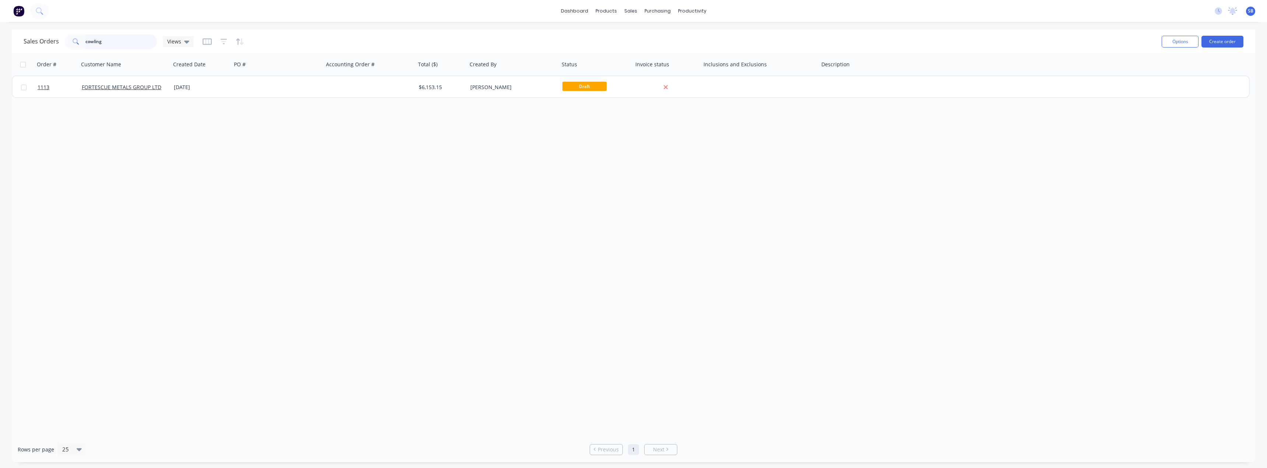
drag, startPoint x: 80, startPoint y: 45, endPoint x: 34, endPoint y: 42, distance: 45.7
click at [34, 42] on div "Sales Orders cowling Views" at bounding box center [109, 41] width 170 height 15
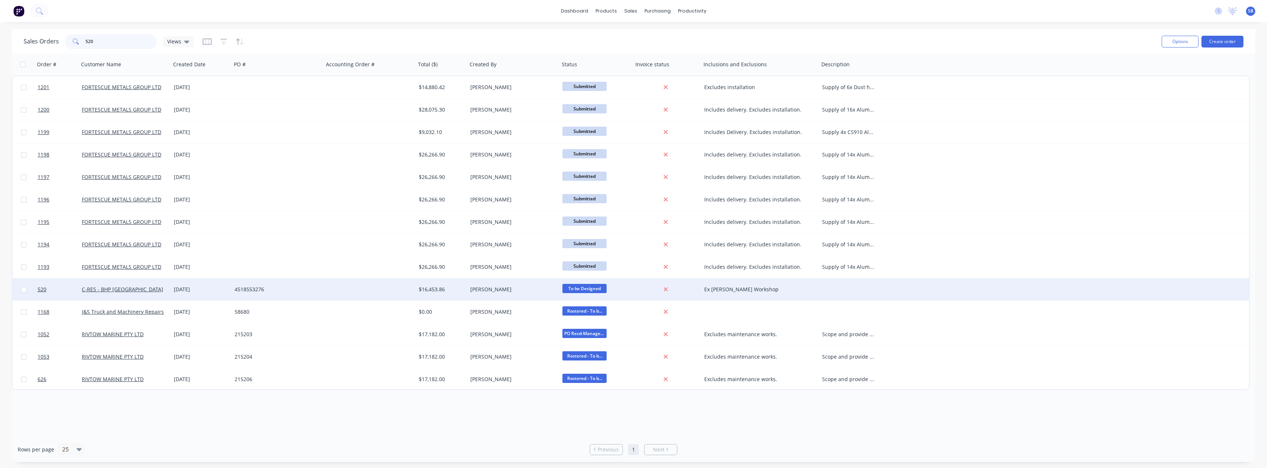
type input "520"
click at [191, 289] on div "[DATE]" at bounding box center [201, 289] width 55 height 7
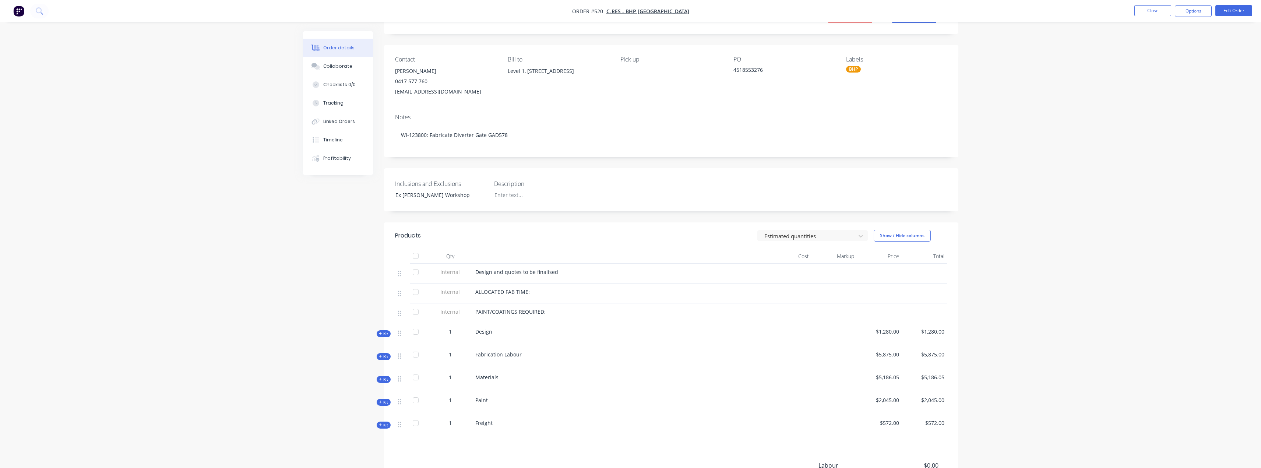
scroll to position [110, 0]
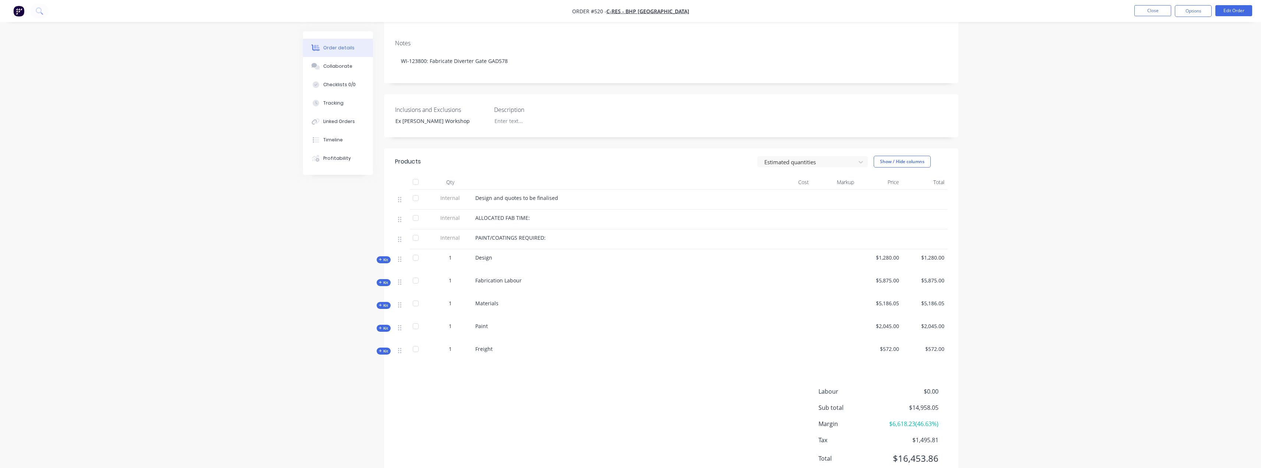
click at [379, 304] on icon "button" at bounding box center [380, 305] width 3 height 4
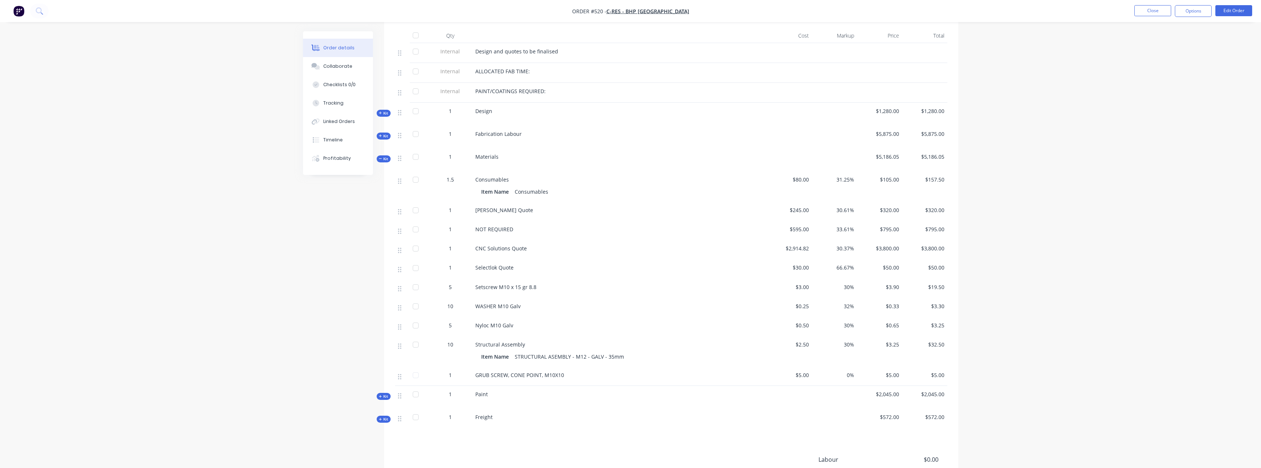
scroll to position [258, 0]
click at [632, 210] on div "$245.00" at bounding box center [789, 210] width 45 height 19
click at [632, 209] on span "$245.00" at bounding box center [789, 210] width 39 height 8
drag, startPoint x: 793, startPoint y: 209, endPoint x: 797, endPoint y: 207, distance: 4.3
click at [632, 207] on span "$245.00" at bounding box center [789, 210] width 39 height 8
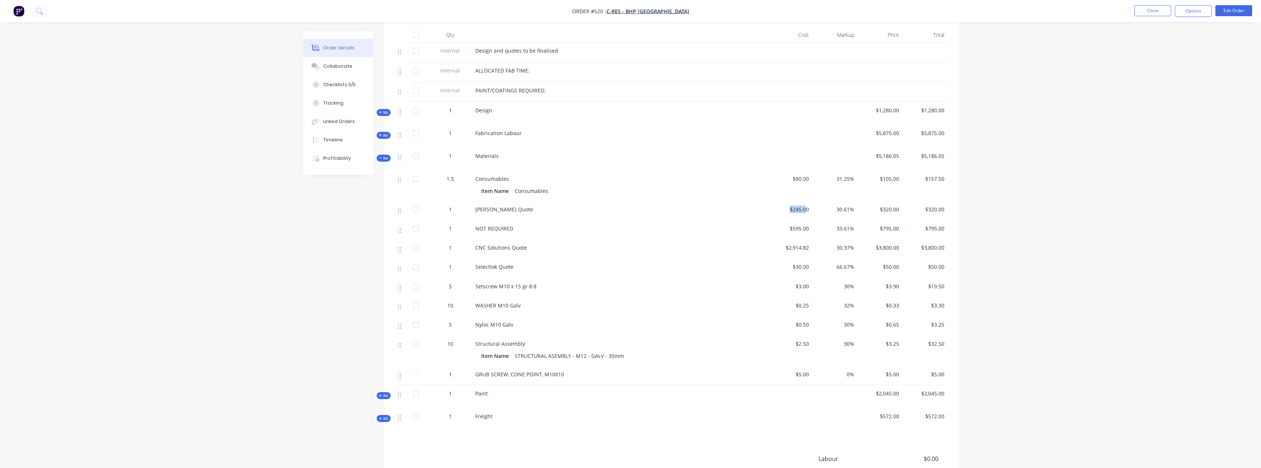
drag, startPoint x: 805, startPoint y: 208, endPoint x: 790, endPoint y: 206, distance: 15.7
click at [632, 206] on span "$245.00" at bounding box center [789, 210] width 39 height 8
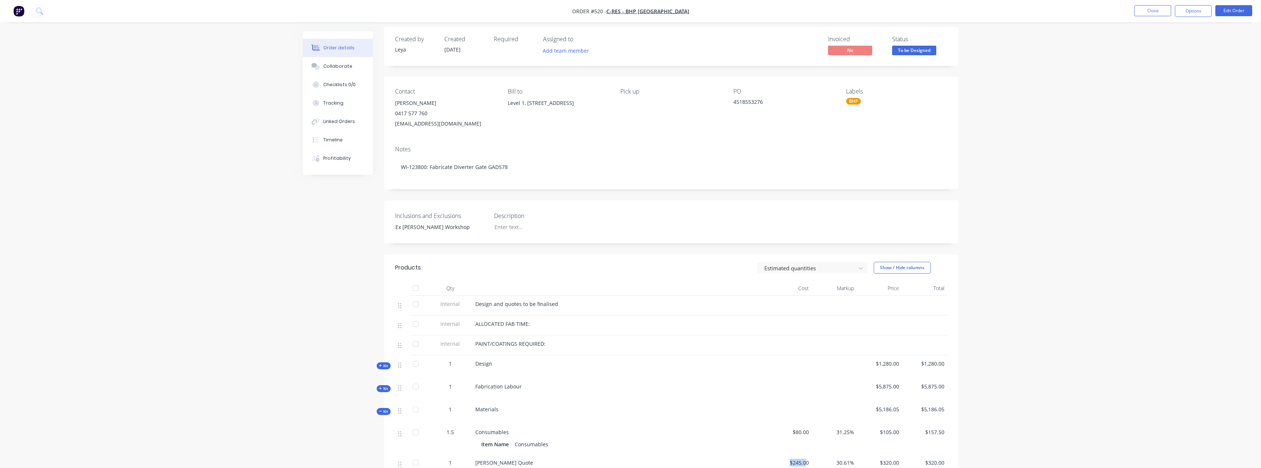
scroll to position [0, 0]
click at [329, 66] on div "Collaborate" at bounding box center [337, 66] width 29 height 7
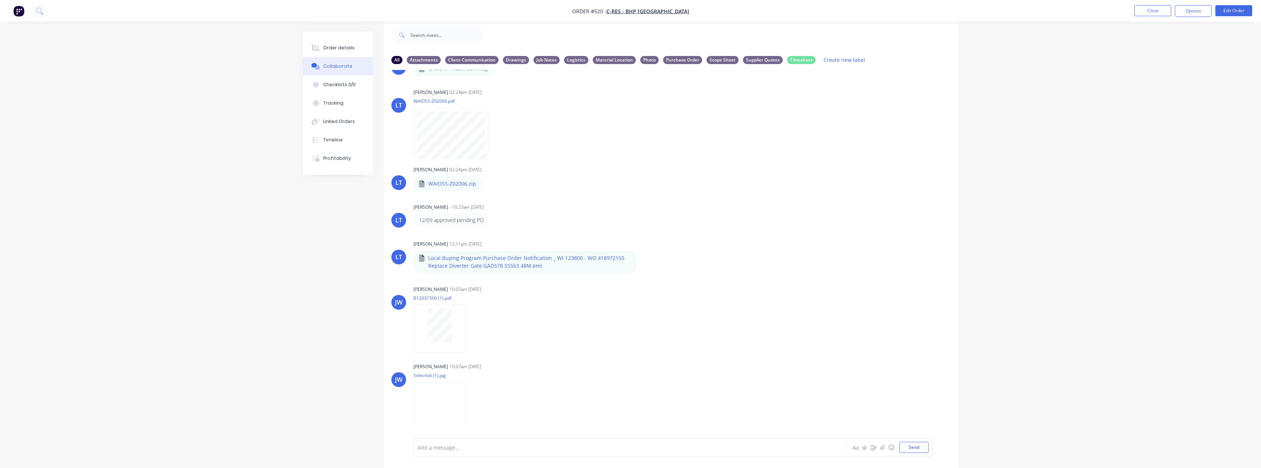
scroll to position [194, 0]
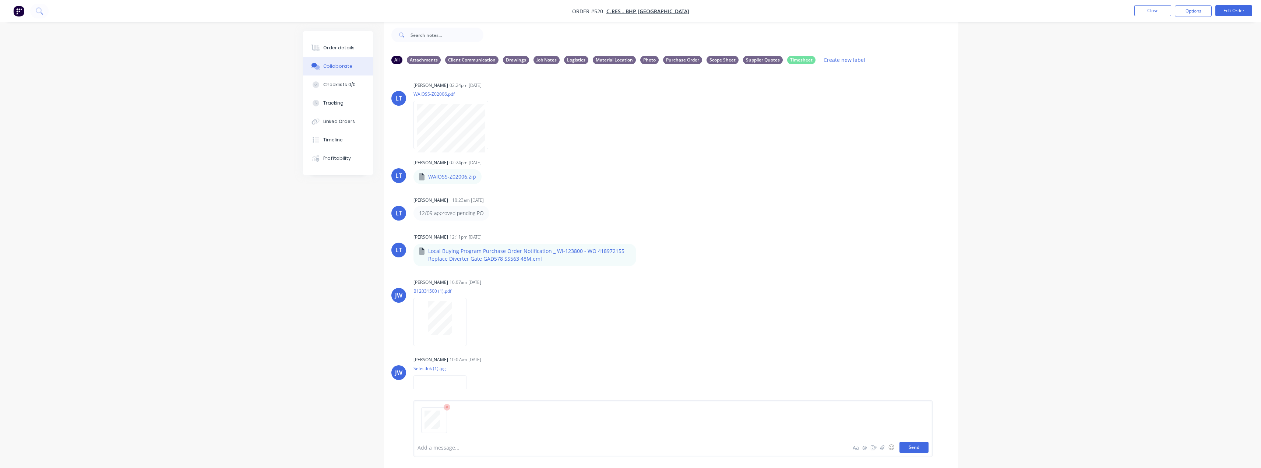
click at [632, 449] on button "Send" at bounding box center [914, 447] width 29 height 11
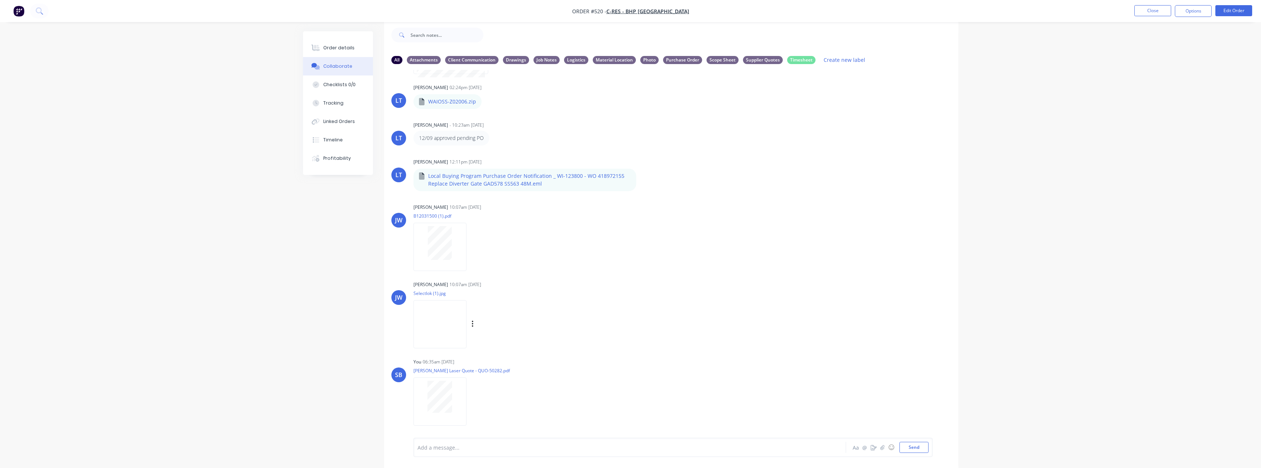
scroll to position [271, 0]
click at [472, 401] on icon "button" at bounding box center [473, 399] width 2 height 8
click at [521, 385] on button "Labels" at bounding box center [521, 383] width 83 height 17
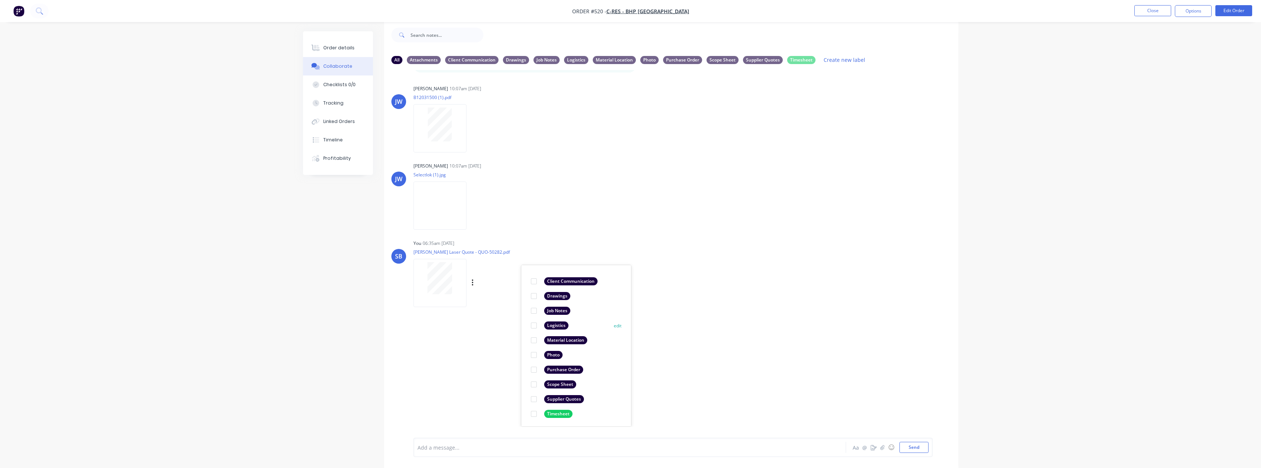
scroll to position [43, 0]
click at [570, 400] on div "Supplier Quotes" at bounding box center [564, 398] width 40 height 8
click at [632, 353] on div "LT [PERSON_NAME] 02:17pm [DATE] Paint Coating Inspection Report.pdf Labels Down…" at bounding box center [671, 248] width 575 height 357
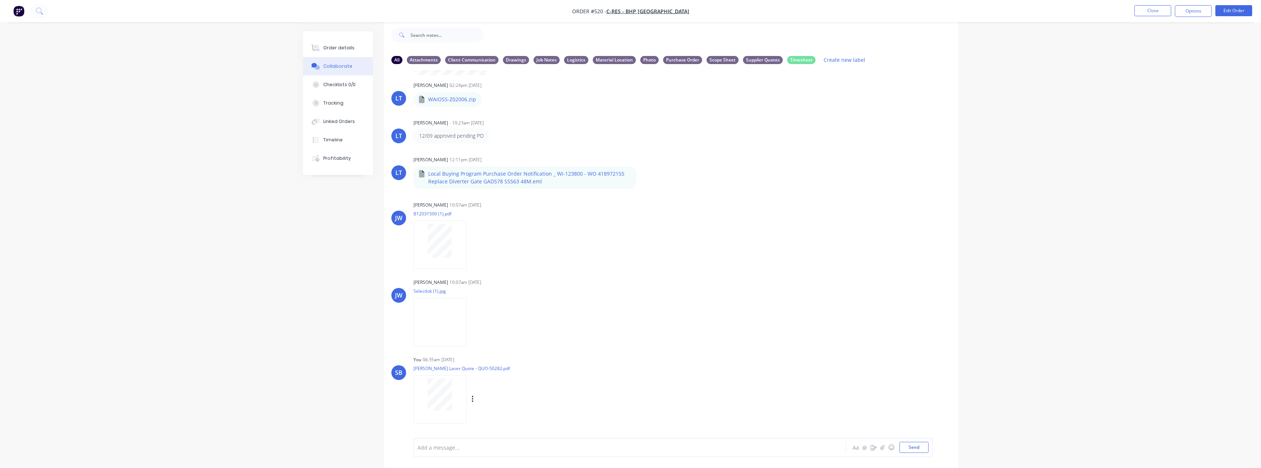
scroll to position [271, 0]
click at [349, 51] on div "Order details" at bounding box center [338, 48] width 31 height 7
